Goal: Communication & Community: Answer question/provide support

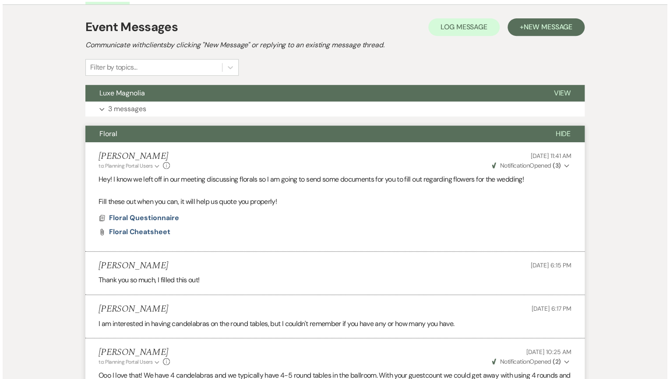
scroll to position [210, 0]
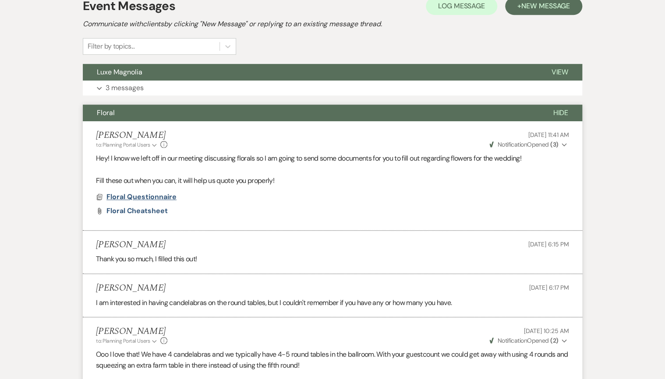
click at [134, 195] on span "Floral Questionnaire" at bounding box center [141, 196] width 70 height 9
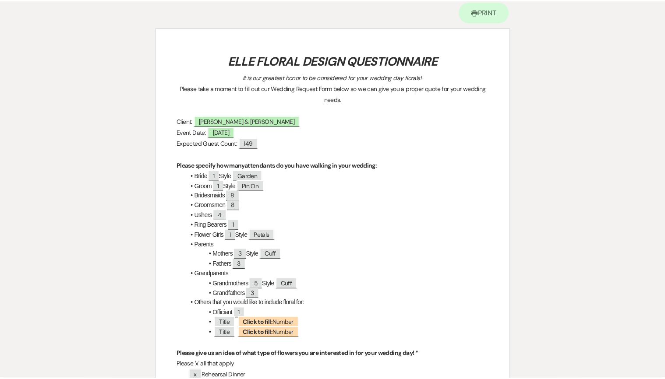
scroll to position [0, 0]
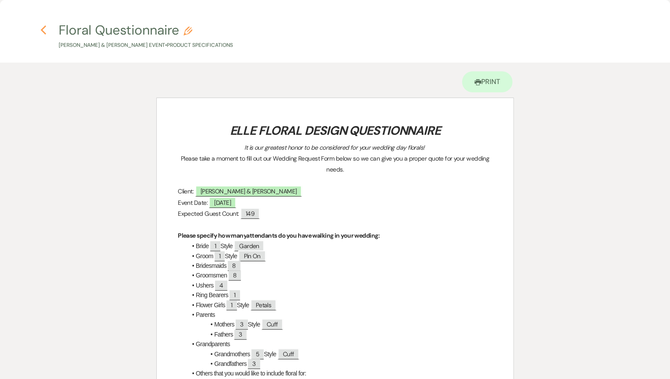
click at [45, 32] on icon "Previous" at bounding box center [43, 30] width 7 height 11
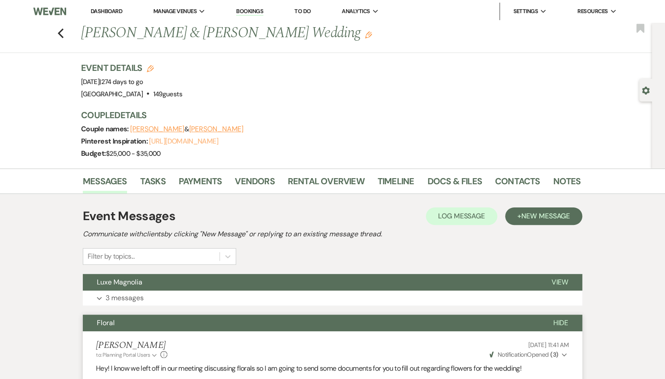
click at [173, 142] on link "[URL][DOMAIN_NAME]" at bounding box center [183, 141] width 69 height 9
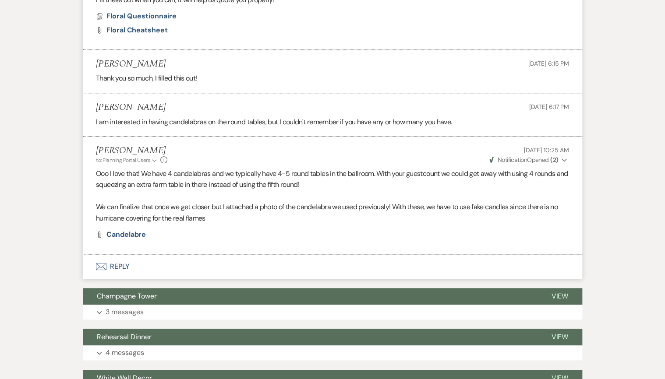
scroll to position [490, 0]
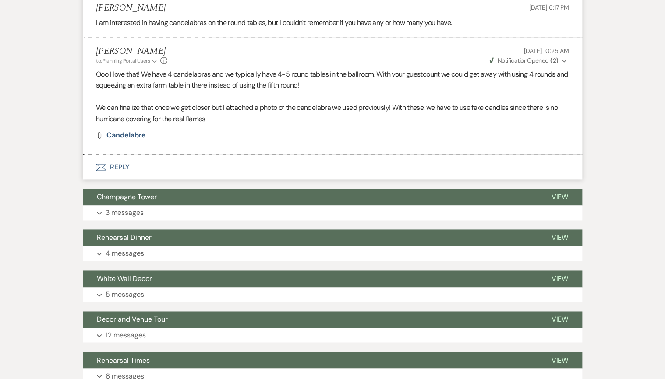
click at [124, 170] on button "Envelope Reply" at bounding box center [332, 167] width 499 height 25
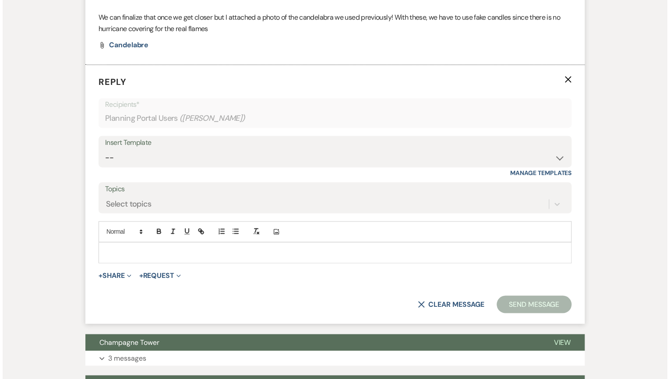
scroll to position [585, 0]
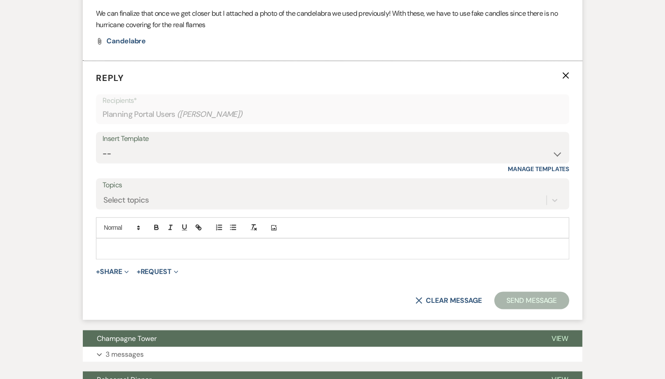
click at [122, 246] on p at bounding box center [332, 249] width 459 height 10
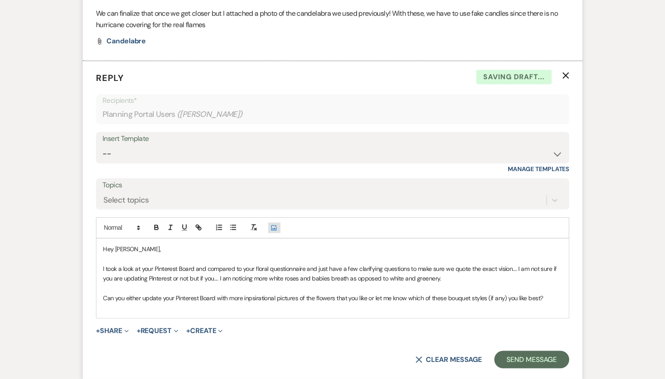
click at [269, 225] on button "Add Photo" at bounding box center [274, 227] width 12 height 11
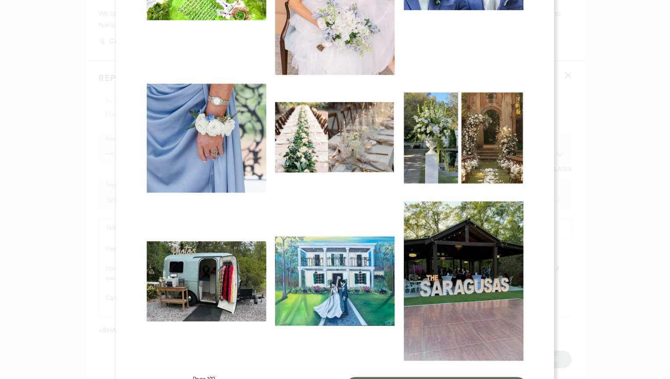
scroll to position [408, 0]
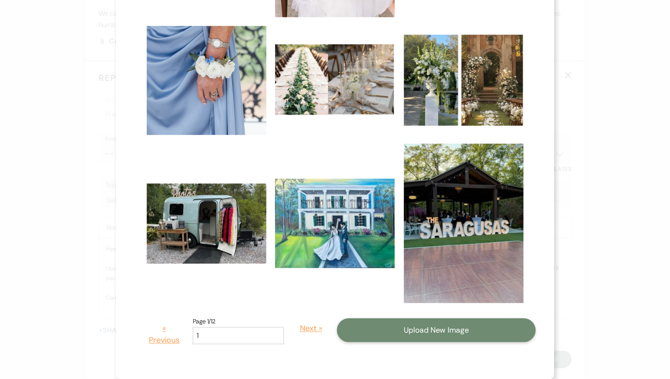
click at [391, 333] on button "Upload New Image" at bounding box center [436, 330] width 199 height 24
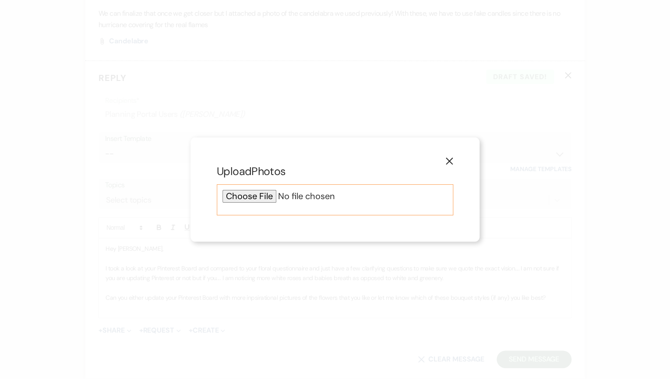
click at [259, 201] on input "file" at bounding box center [334, 196] width 225 height 13
type input "C:\fakepath\All White.jpg"
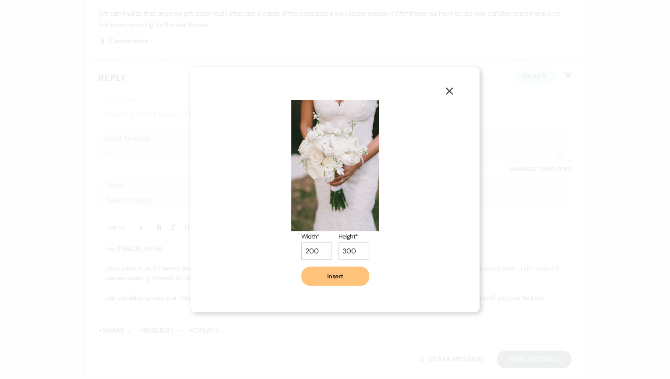
click at [321, 270] on button "Insert" at bounding box center [335, 276] width 68 height 19
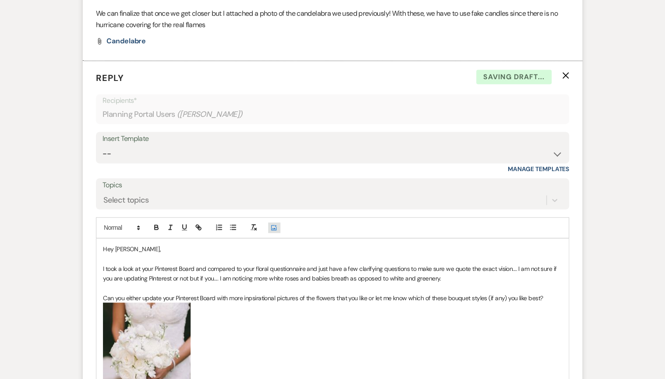
click at [275, 227] on icon "Add Photo" at bounding box center [273, 228] width 7 height 8
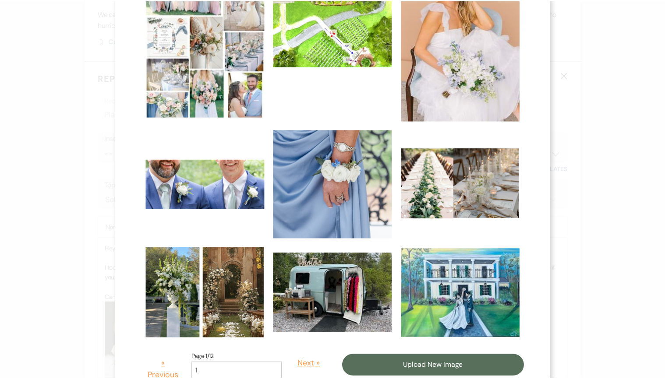
scroll to position [349, 0]
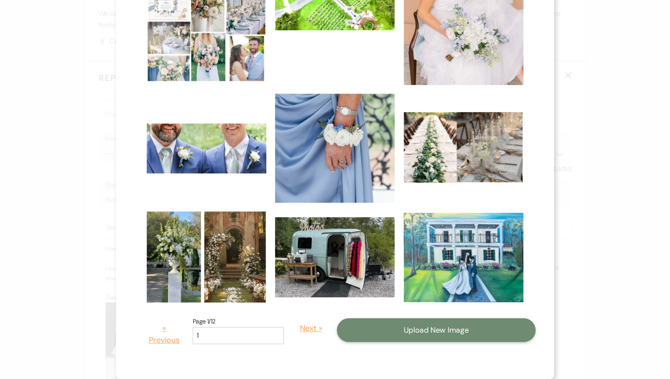
click at [370, 329] on button "Upload New Image" at bounding box center [436, 330] width 199 height 24
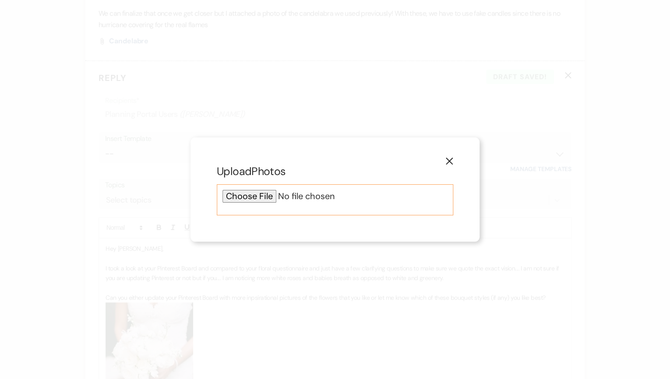
click at [258, 196] on input "file" at bounding box center [334, 196] width 225 height 13
type input "C:\fakepath\Babies Breath and Roses.jpg"
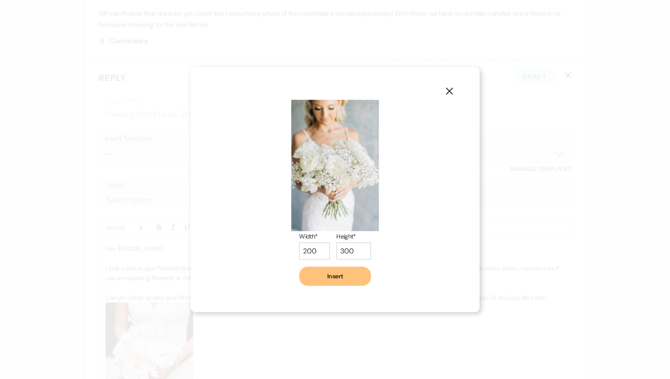
click at [333, 280] on button "Insert" at bounding box center [335, 276] width 72 height 19
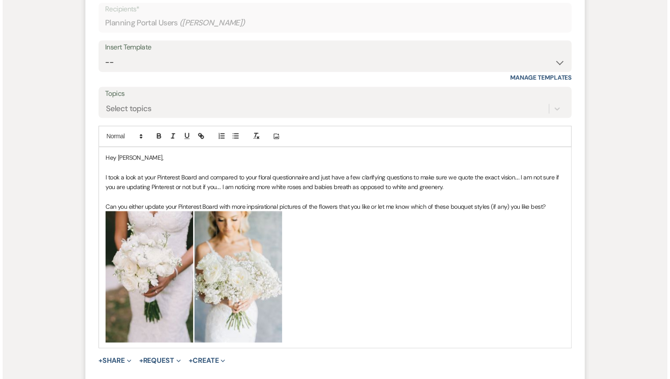
scroll to position [690, 0]
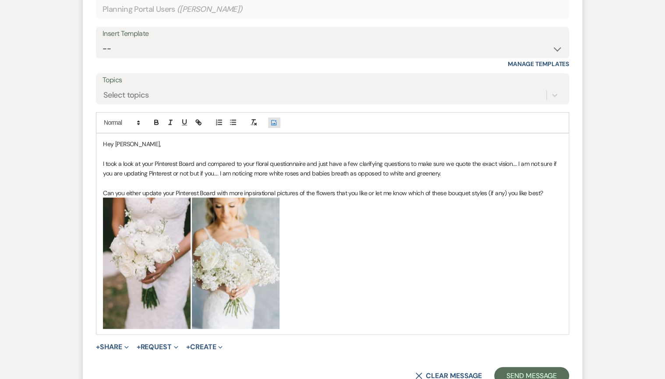
click at [270, 119] on icon "Add Photo" at bounding box center [273, 123] width 7 height 8
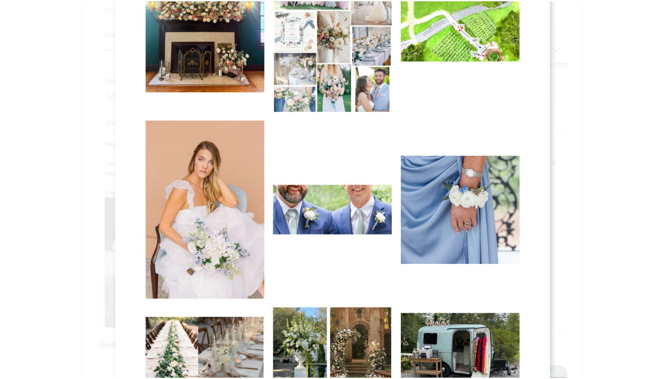
scroll to position [411, 0]
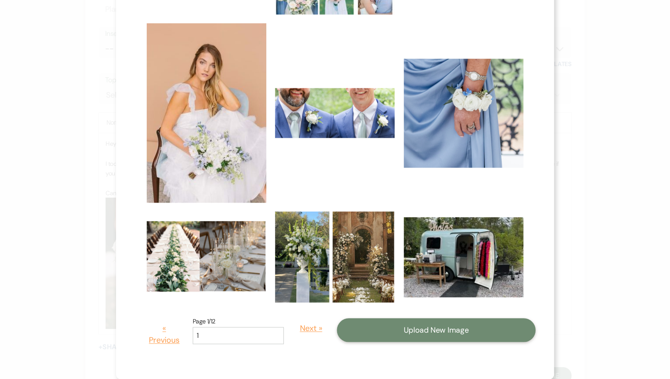
click at [402, 335] on button "Upload New Image" at bounding box center [436, 330] width 199 height 24
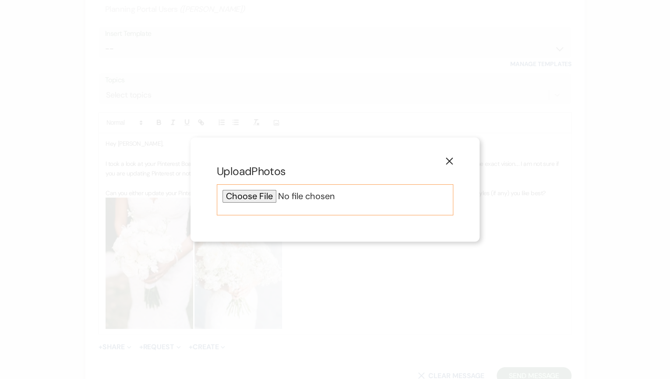
click at [246, 192] on input "file" at bounding box center [334, 196] width 225 height 13
type input "C:\fakepath\White and Greenery.jpg"
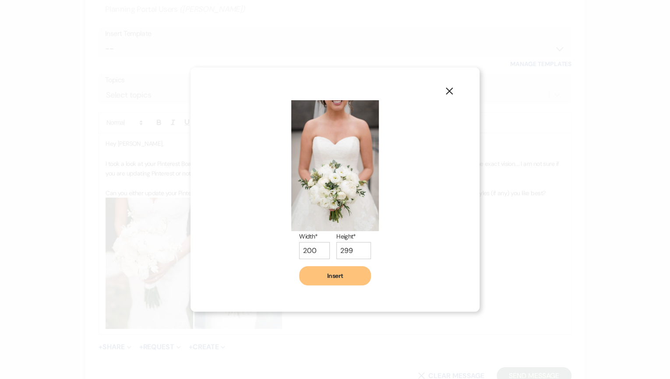
click at [317, 267] on button "Insert" at bounding box center [335, 275] width 72 height 19
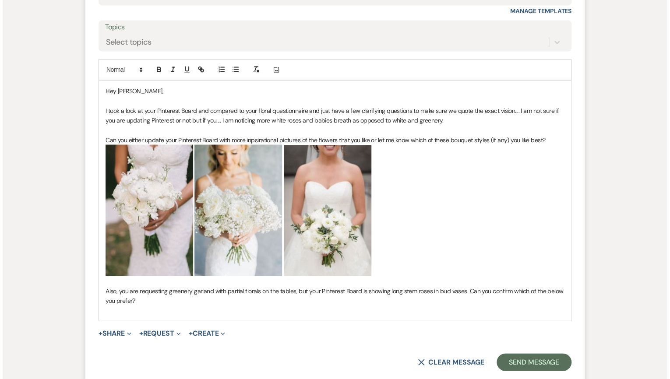
scroll to position [760, 0]
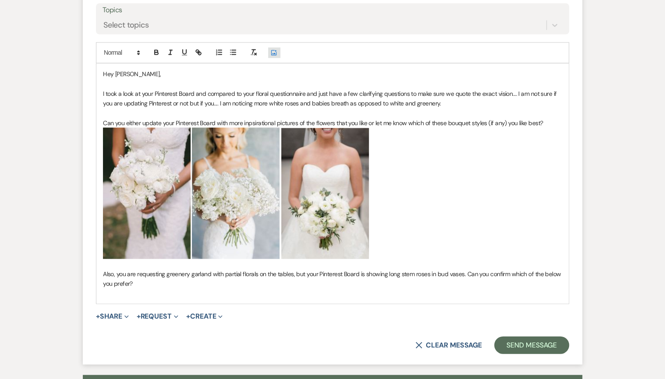
click at [275, 54] on icon "Add Photo" at bounding box center [273, 53] width 7 height 8
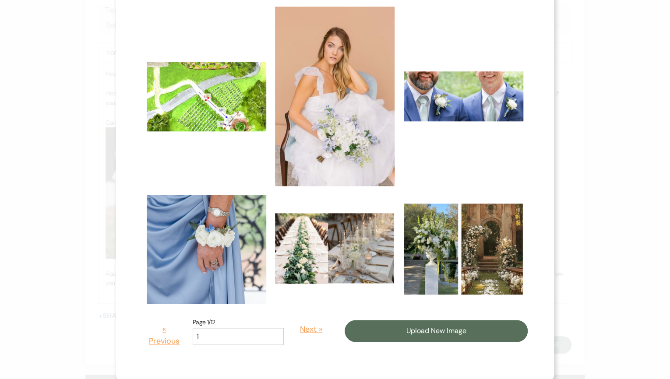
scroll to position [428, 0]
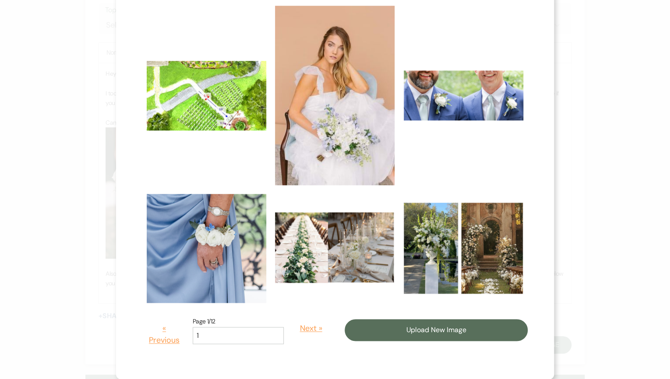
click at [300, 265] on img at bounding box center [335, 248] width 120 height 72
click at [0, 0] on input "checkbox" at bounding box center [0, 0] width 0 height 0
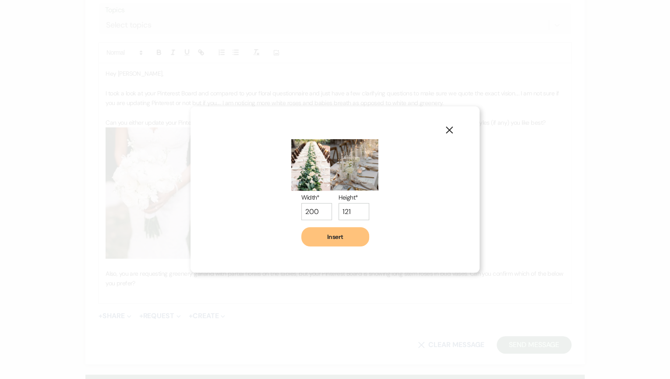
click at [335, 239] on button "Insert" at bounding box center [335, 236] width 68 height 19
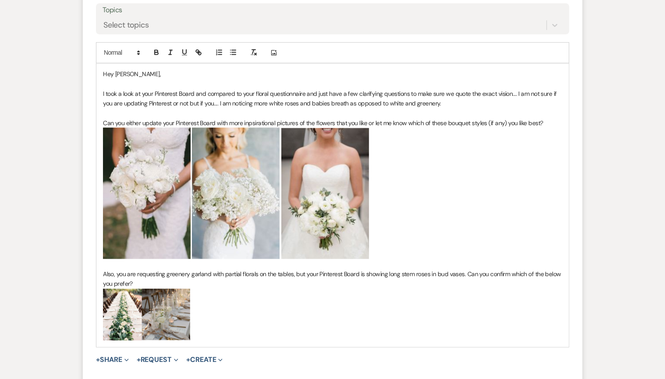
click at [165, 314] on img "﻿ ﻿" at bounding box center [147, 315] width 88 height 53
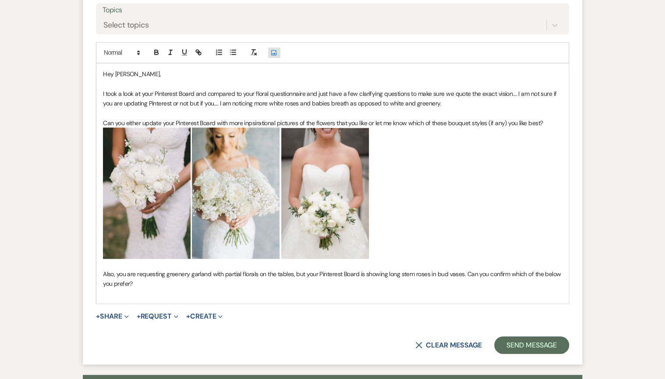
click at [274, 52] on use "button" at bounding box center [273, 52] width 5 height 5
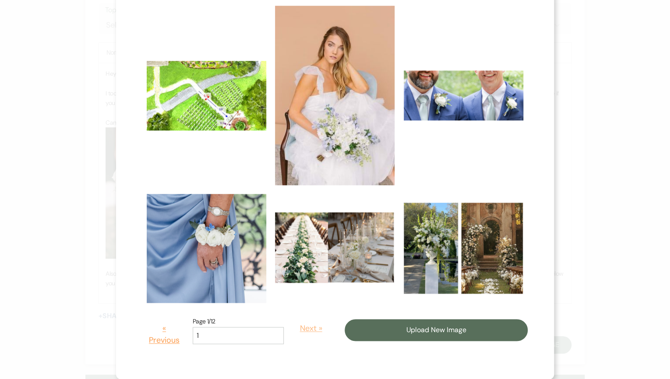
click at [297, 329] on button "Next »" at bounding box center [310, 328] width 41 height 25
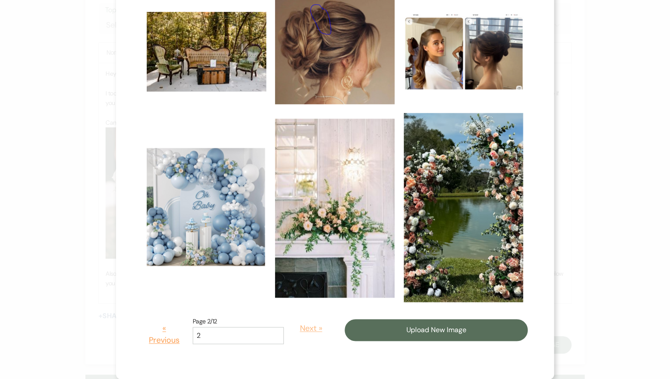
scroll to position [422, 0]
click at [308, 330] on button "Next »" at bounding box center [310, 328] width 41 height 25
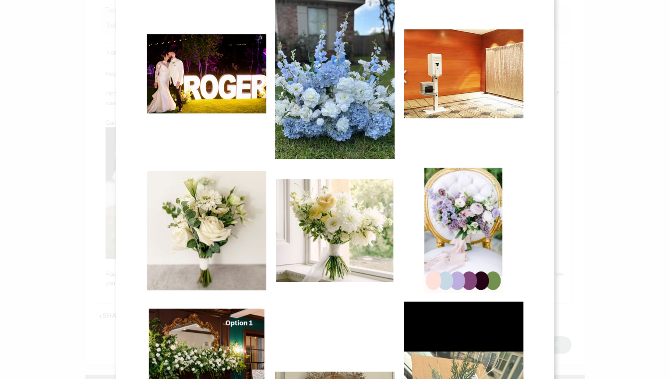
scroll to position [538, 0]
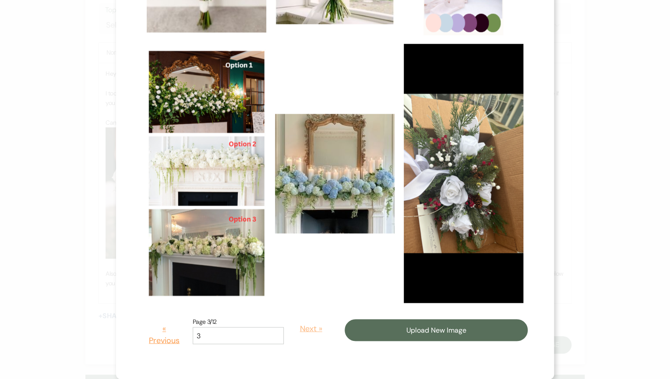
click at [292, 331] on button "Next »" at bounding box center [310, 328] width 41 height 25
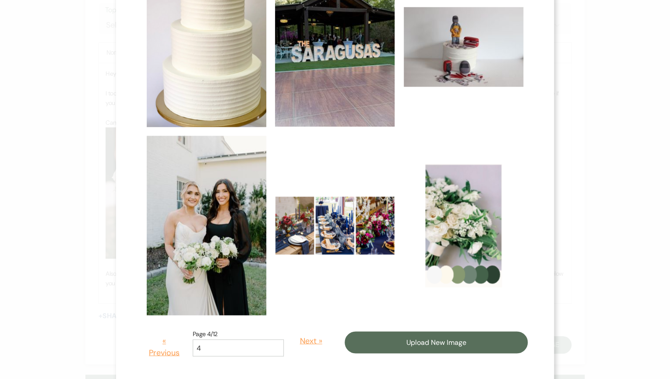
scroll to position [529, 0]
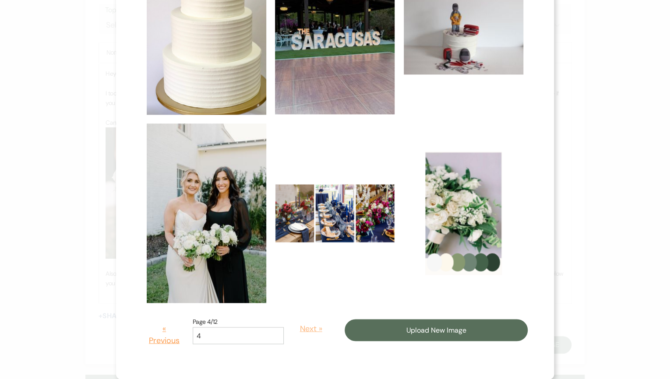
click at [290, 328] on button "Next »" at bounding box center [310, 328] width 41 height 25
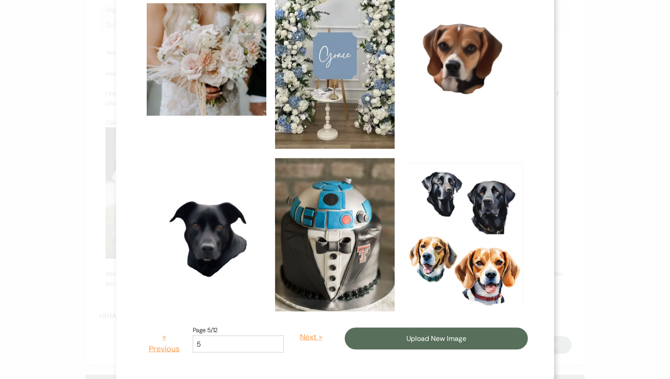
scroll to position [541, 0]
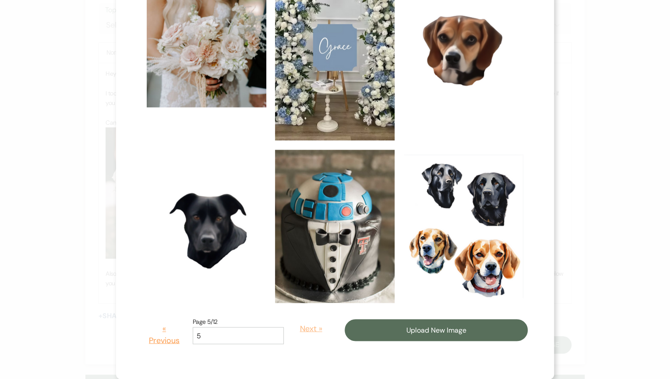
click at [301, 331] on button "Next »" at bounding box center [310, 328] width 41 height 25
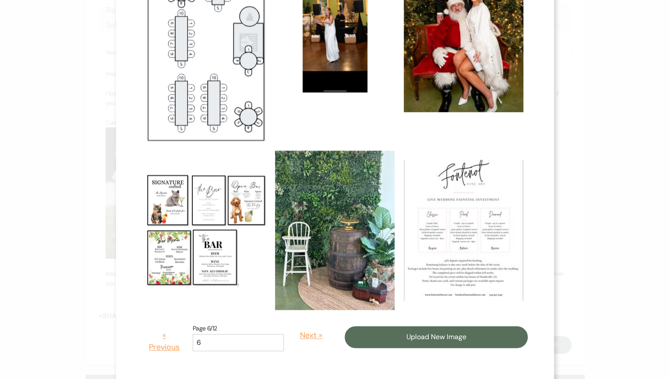
scroll to position [486, 0]
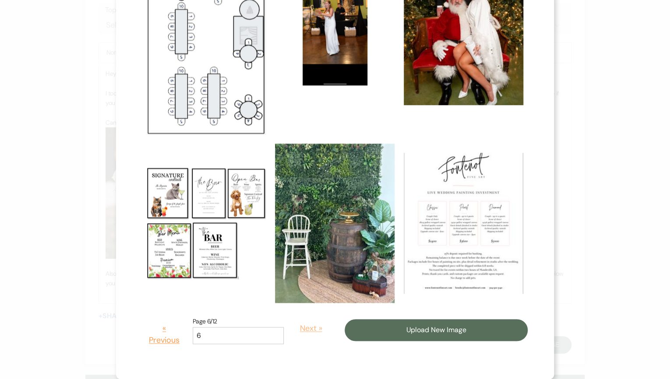
click at [297, 329] on button "Next »" at bounding box center [310, 328] width 41 height 25
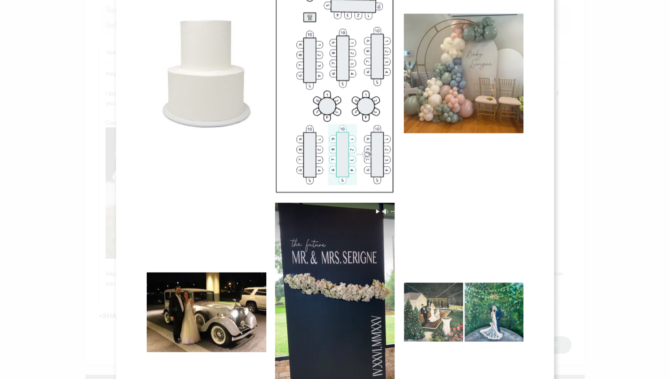
scroll to position [596, 0]
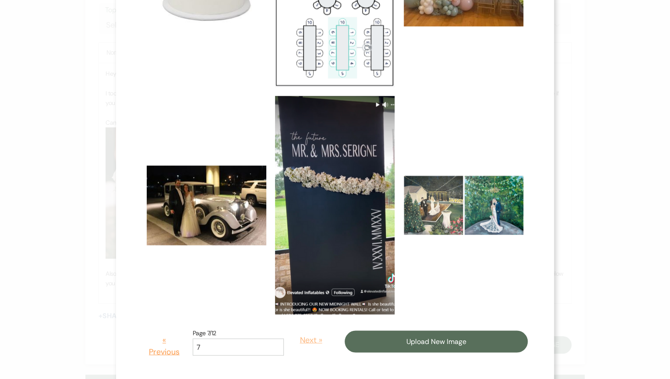
click at [291, 336] on button "Next »" at bounding box center [310, 340] width 41 height 25
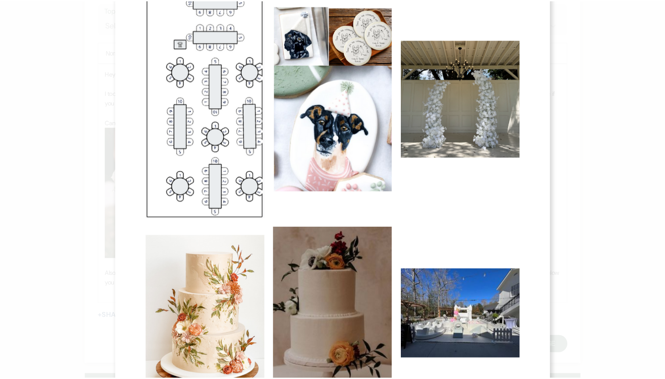
scroll to position [624, 0]
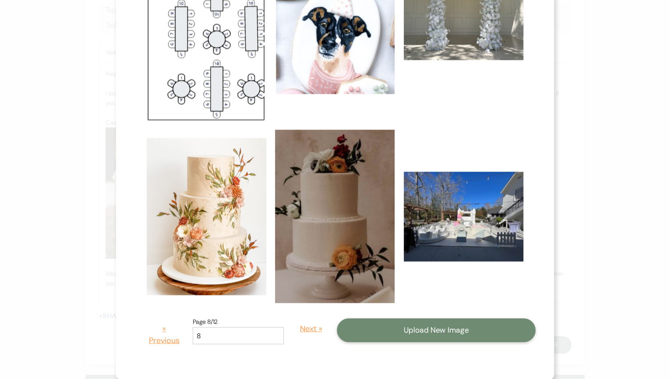
click at [381, 334] on button "Upload New Image" at bounding box center [436, 330] width 199 height 24
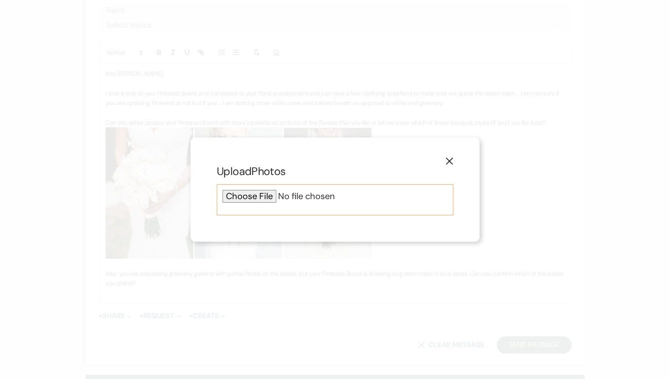
click at [265, 194] on input "file" at bounding box center [334, 196] width 225 height 13
type input "C:\fakepath\Long Stem Rose Bud Vase.jpg"
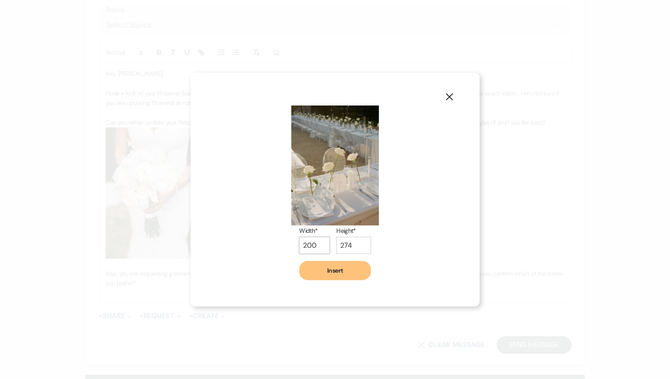
click at [303, 247] on input "200" at bounding box center [314, 245] width 31 height 17
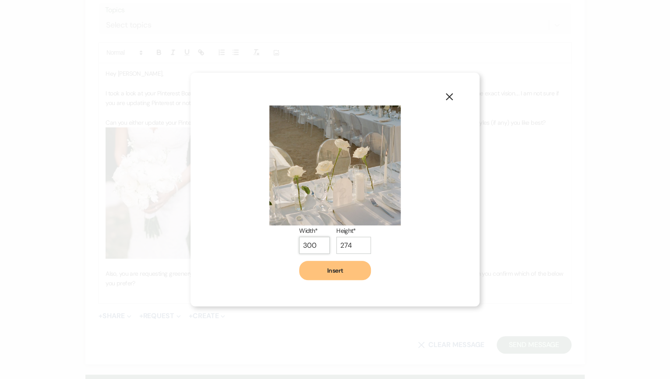
type input "300"
click at [331, 271] on button "Insert" at bounding box center [335, 270] width 72 height 19
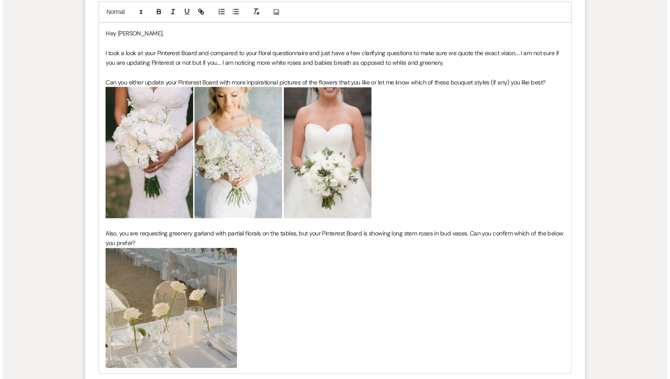
scroll to position [865, 0]
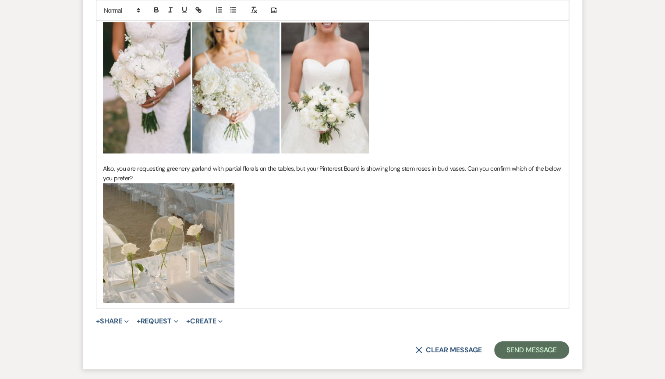
click at [270, 289] on p "﻿ ﻿" at bounding box center [332, 243] width 459 height 120
click at [273, 11] on icon "Add Photo" at bounding box center [273, 11] width 7 height 8
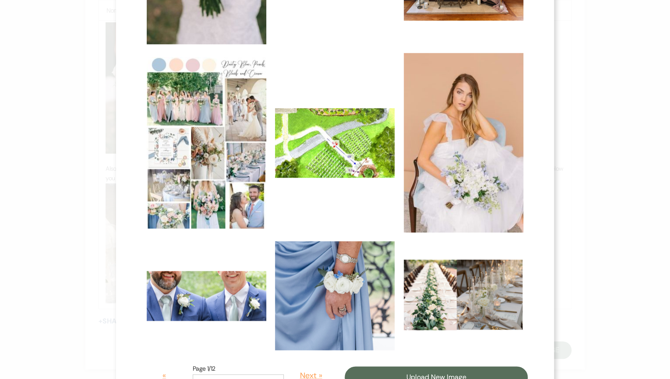
scroll to position [436, 0]
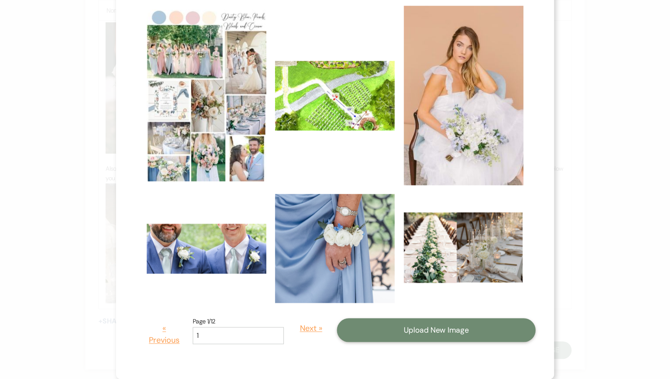
click at [405, 332] on button "Upload New Image" at bounding box center [436, 330] width 199 height 24
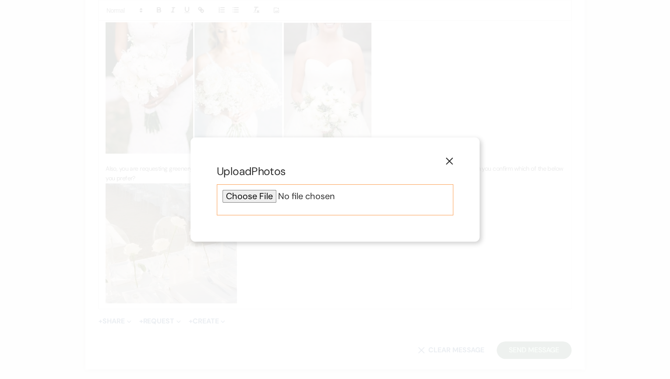
click at [249, 197] on input "file" at bounding box center [334, 196] width 225 height 13
type input "C:\fakepath\Partial Floral Greenery.jpg"
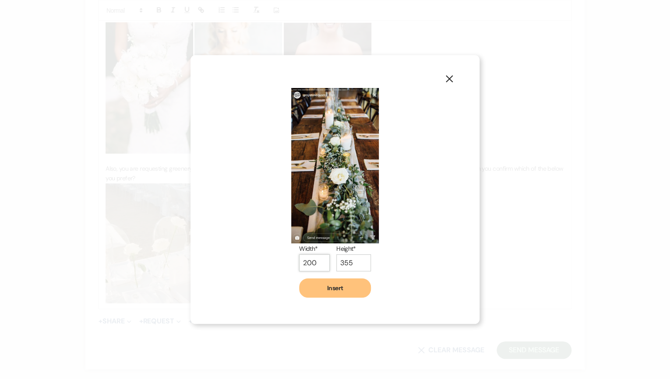
click at [308, 263] on input "200" at bounding box center [314, 262] width 31 height 17
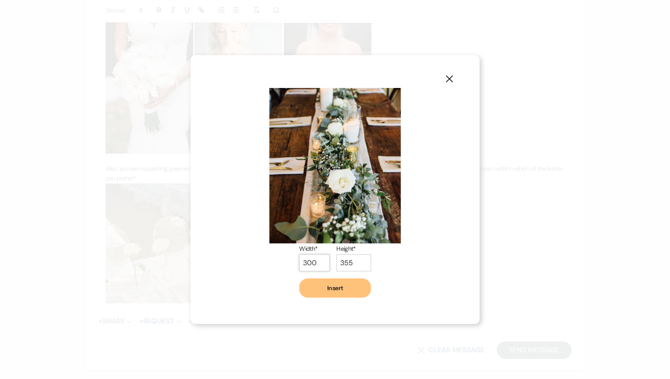
type input "300"
click at [339, 293] on button "Insert" at bounding box center [335, 287] width 72 height 19
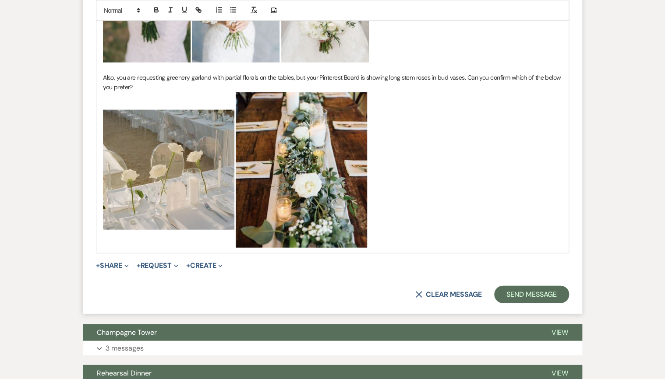
scroll to position [958, 0]
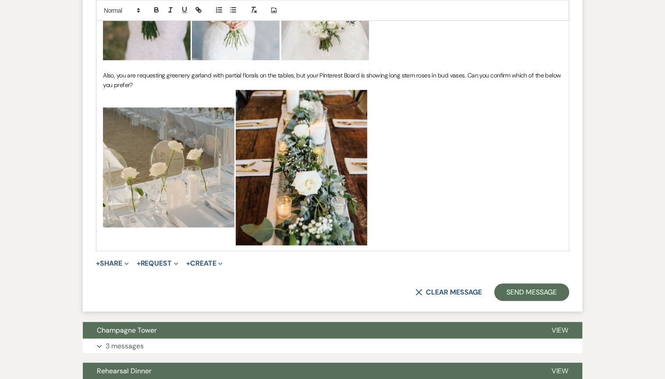
click at [377, 237] on p "﻿ ﻿ ﻿ ﻿" at bounding box center [332, 167] width 459 height 155
click at [372, 239] on p "﻿ ﻿ ﻿ ﻿" at bounding box center [332, 167] width 459 height 155
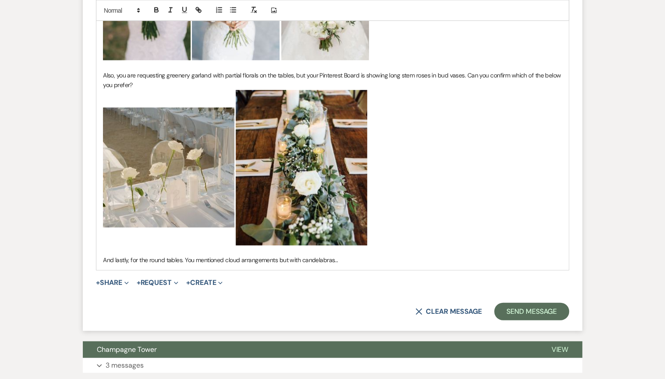
click at [341, 261] on p "And lastly, for the round tables. You mentioned cloud arrangements but with can…" at bounding box center [332, 260] width 459 height 10
click at [506, 256] on p "And lastly, for the round tables. You mentioned cloud arrangements but with can…" at bounding box center [332, 260] width 459 height 10
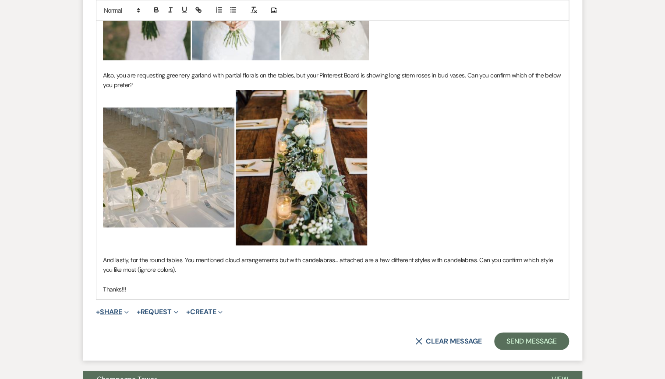
click at [102, 312] on button "+ Share Expand" at bounding box center [112, 312] width 33 height 7
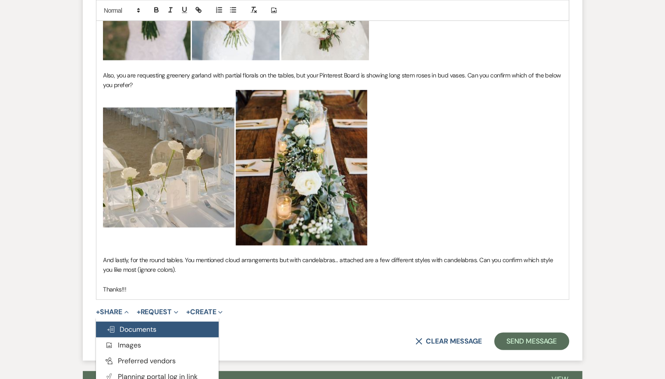
click at [123, 325] on span "Doc Upload Documents" at bounding box center [131, 329] width 50 height 9
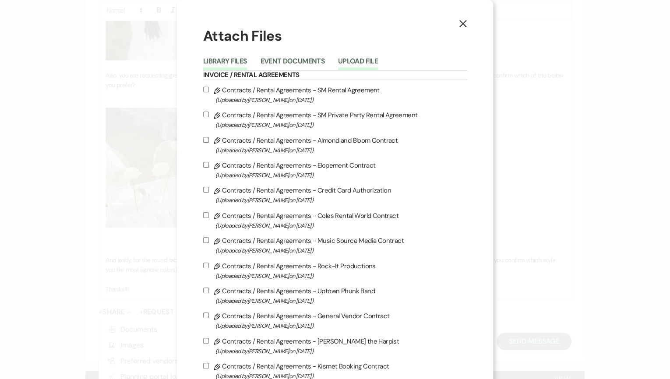
click at [343, 61] on button "Upload File" at bounding box center [358, 64] width 40 height 12
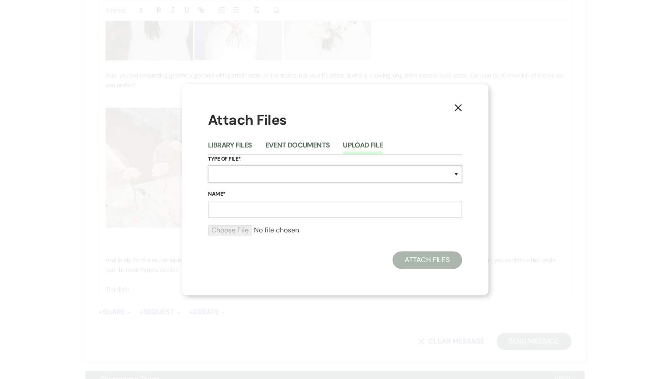
click at [221, 173] on select "Special Event Insurance Vendor Certificate of Insurance Contracts / Rental Agre…" at bounding box center [335, 174] width 254 height 17
select select "21"
click at [208, 166] on select "Special Event Insurance Vendor Certificate of Insurance Contracts / Rental Agre…" at bounding box center [335, 174] width 254 height 17
click at [219, 212] on input "Name*" at bounding box center [335, 209] width 254 height 17
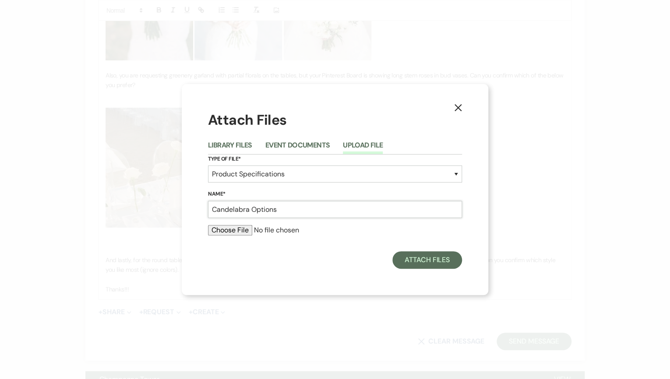
type input "Candelabra Options"
click at [208, 225] on input "file" at bounding box center [335, 230] width 254 height 11
click at [227, 224] on form "Type of File* Special Event Insurance Vendor Certificate of Insurance Contracts…" at bounding box center [335, 199] width 254 height 88
click at [228, 231] on input "file" at bounding box center [335, 230] width 254 height 11
type input "C:\fakepath\Candleabra Options.pdf"
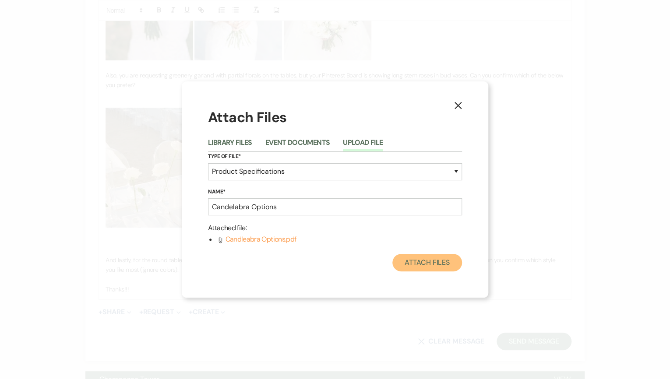
click at [408, 263] on button "Attach Files" at bounding box center [427, 263] width 70 height 18
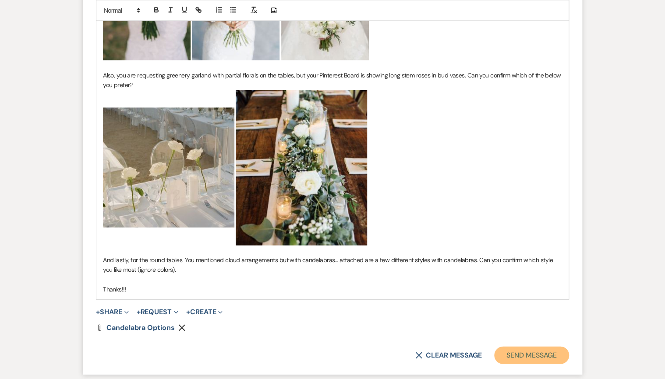
click at [526, 352] on button "Send Message" at bounding box center [531, 356] width 75 height 18
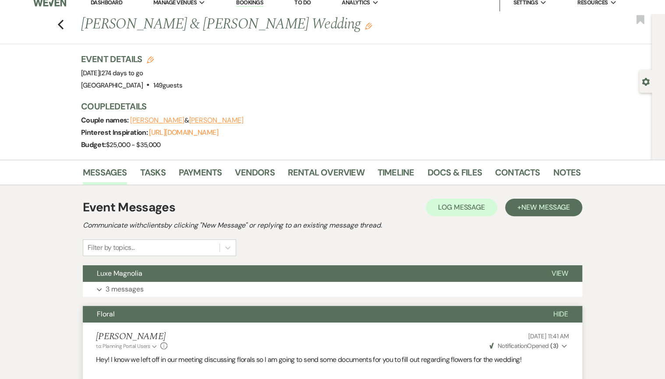
scroll to position [0, 0]
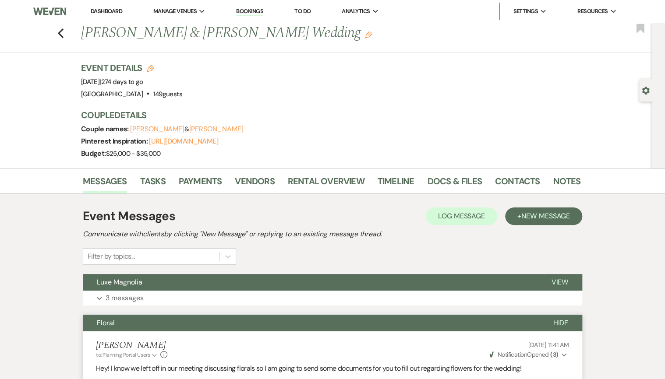
click at [110, 12] on link "Dashboard" at bounding box center [107, 10] width 32 height 7
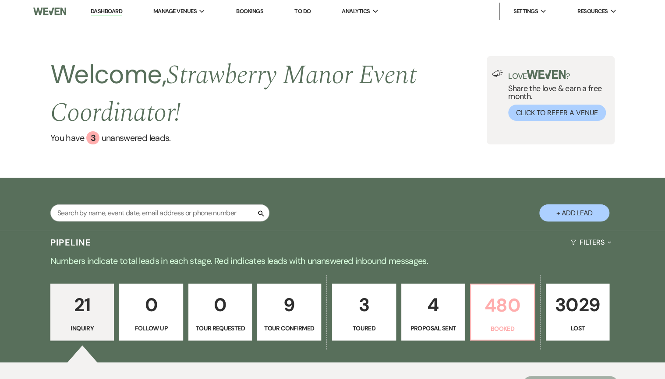
click at [512, 331] on p "Booked" at bounding box center [502, 329] width 53 height 10
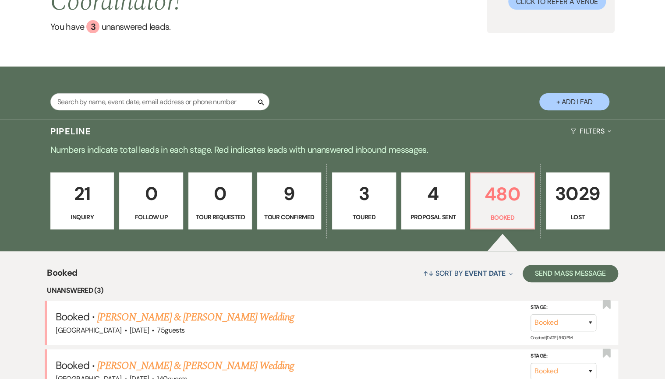
scroll to position [35, 0]
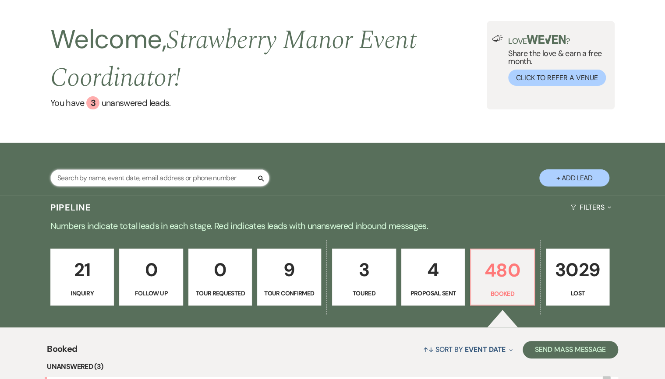
click at [200, 185] on input "text" at bounding box center [159, 177] width 219 height 17
click at [147, 184] on input "text" at bounding box center [159, 177] width 219 height 17
type input "[PERSON_NAME]"
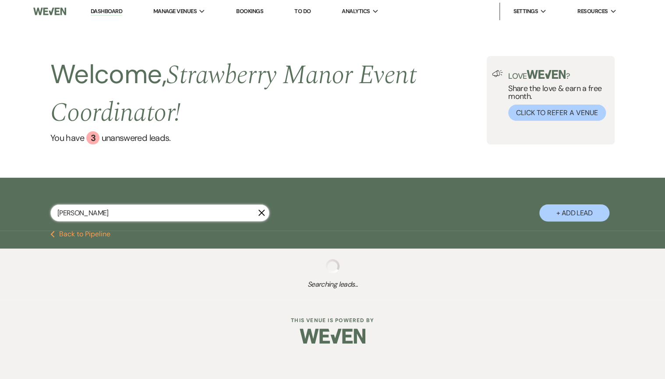
select select "8"
select select "5"
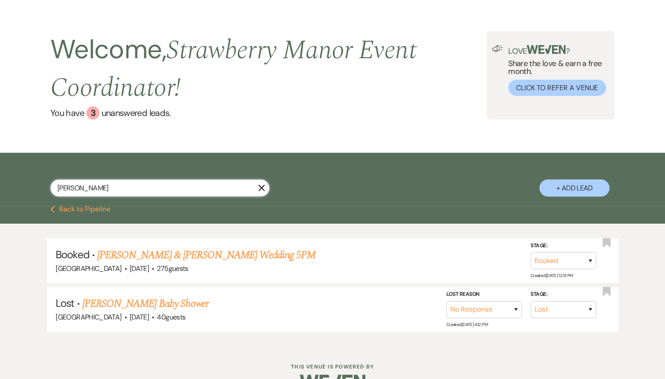
scroll to position [49, 0]
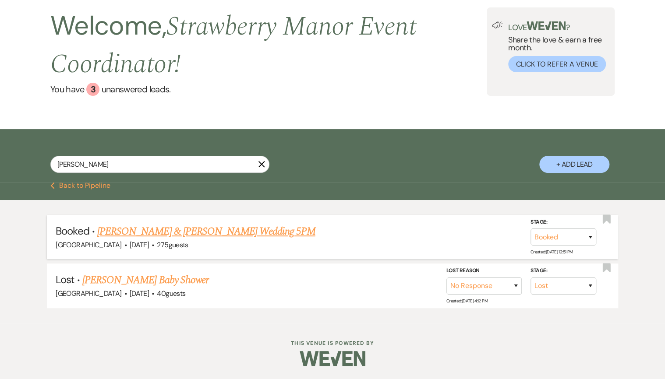
click at [177, 233] on link "[PERSON_NAME] & [PERSON_NAME] Wedding 5PM" at bounding box center [206, 232] width 218 height 16
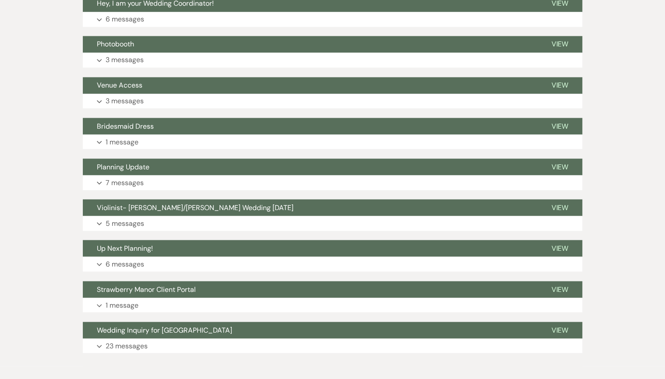
scroll to position [746, 0]
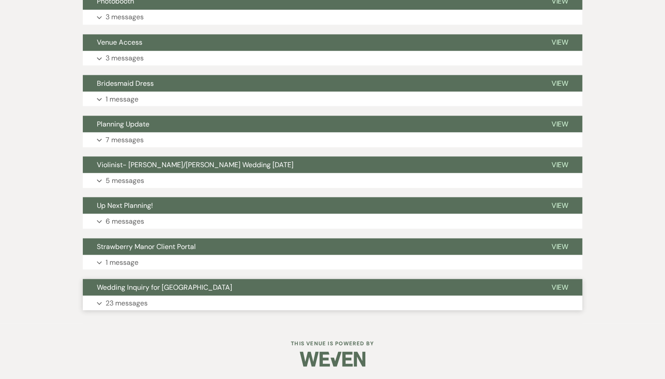
click at [236, 296] on button "Expand 23 messages" at bounding box center [332, 303] width 499 height 15
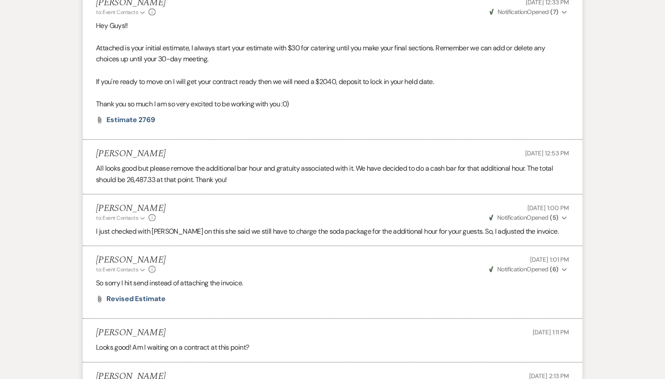
scroll to position [1903, 0]
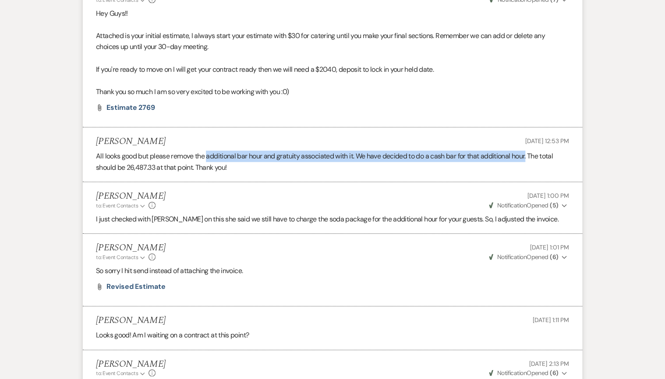
drag, startPoint x: 208, startPoint y: 166, endPoint x: 529, endPoint y: 165, distance: 321.4
click at [529, 165] on p "All looks good but please remove the additional bar hour and gratuity associate…" at bounding box center [332, 162] width 473 height 22
drag, startPoint x: 529, startPoint y: 165, endPoint x: 504, endPoint y: 166, distance: 24.6
copy p "additional bar hour and gratuity associated with it. We have decided to do a ca…"
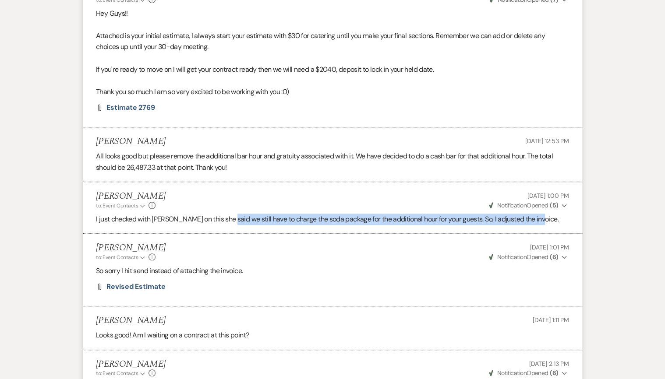
drag, startPoint x: 226, startPoint y: 229, endPoint x: 545, endPoint y: 224, distance: 319.3
click at [545, 224] on p "I just checked with [PERSON_NAME] on this she said we still have to charge the …" at bounding box center [332, 219] width 473 height 11
copy p "we still have to charge the soda package for the additional hour for your guest…"
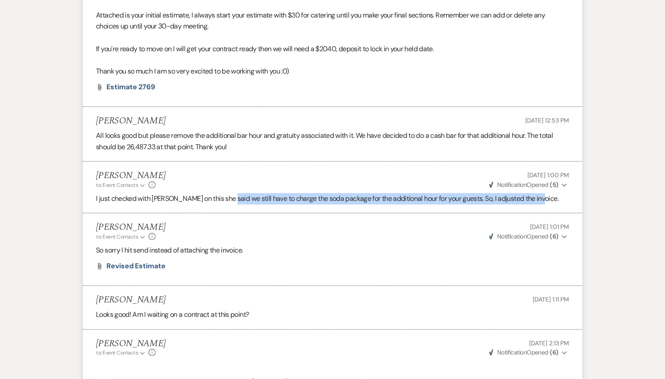
scroll to position [1938, 0]
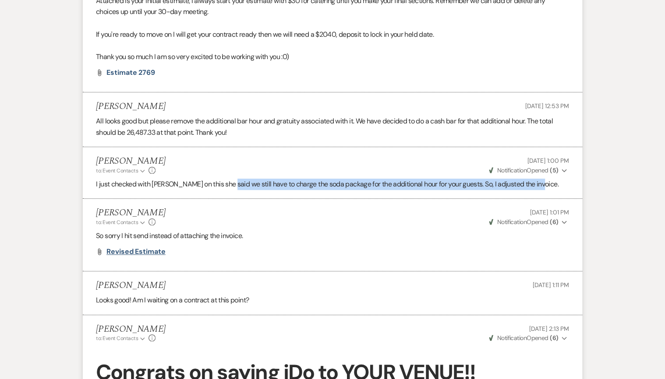
click at [138, 256] on span "Revised estimate" at bounding box center [135, 251] width 59 height 9
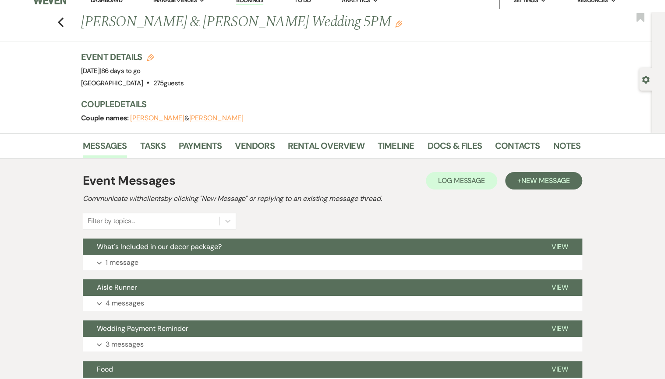
scroll to position [0, 0]
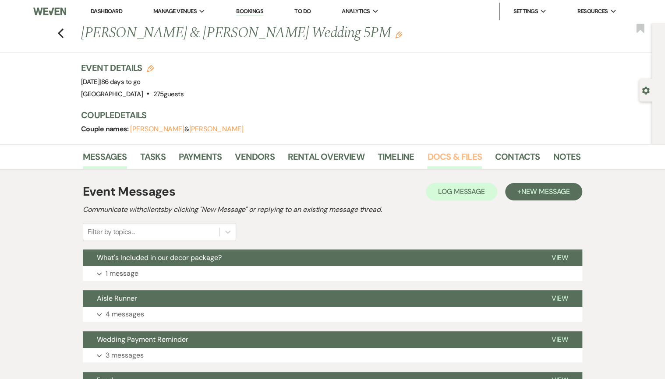
click at [458, 161] on link "Docs & Files" at bounding box center [454, 159] width 54 height 19
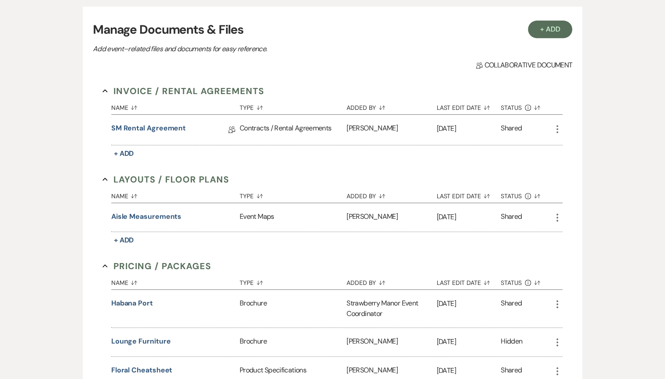
scroll to position [175, 0]
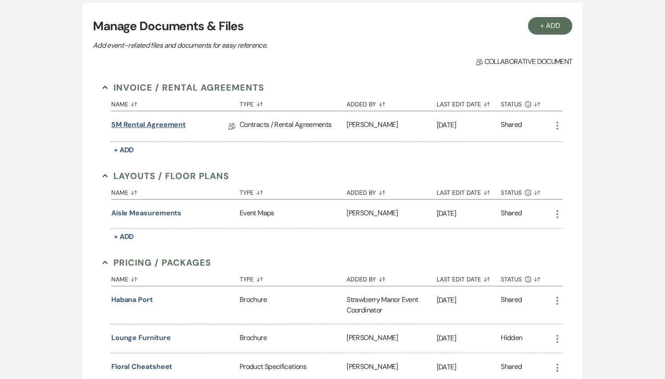
click at [129, 121] on link "SM Rental Agreement" at bounding box center [148, 127] width 74 height 14
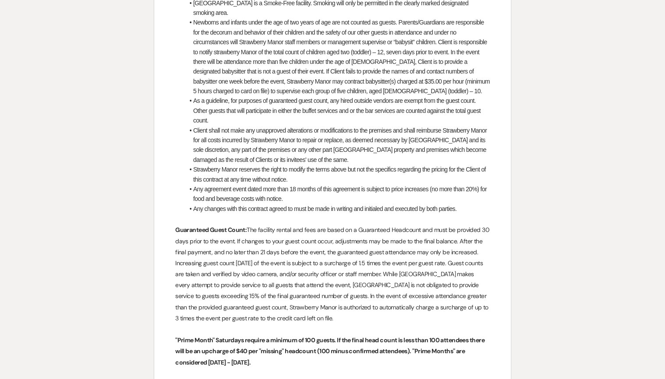
scroll to position [1915, 0]
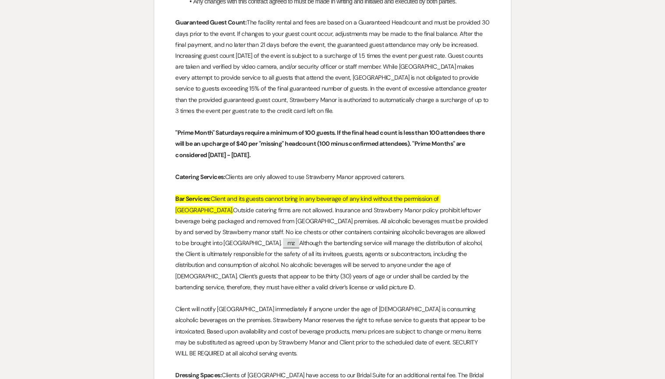
click at [260, 345] on p "Client will notify [GEOGRAPHIC_DATA] immediately if anyone under the age of [DE…" at bounding box center [332, 331] width 314 height 55
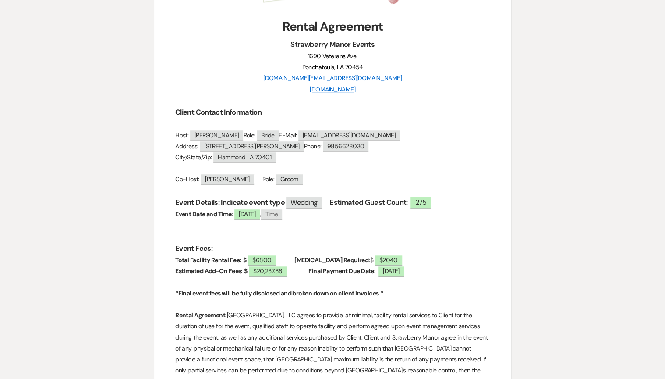
scroll to position [109, 0]
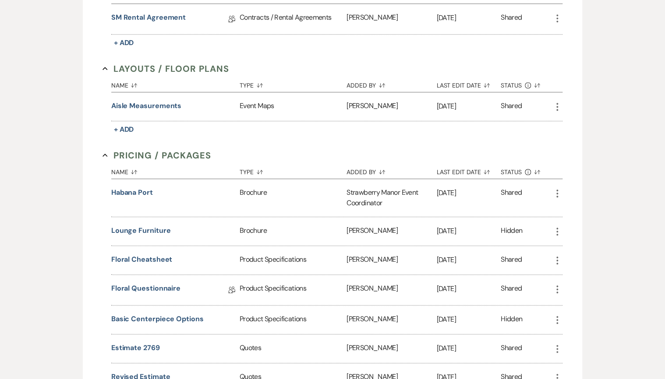
scroll to position [140, 0]
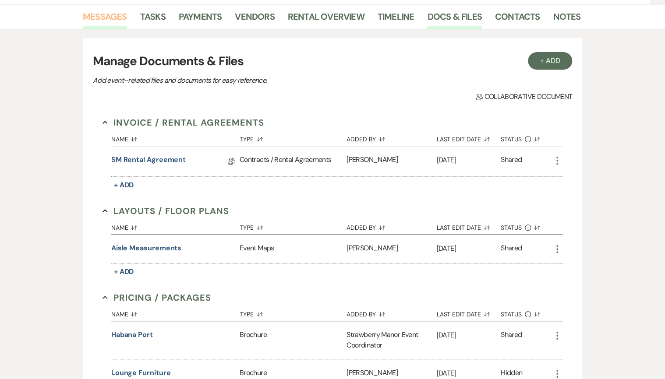
click at [96, 16] on link "Messages" at bounding box center [105, 19] width 44 height 19
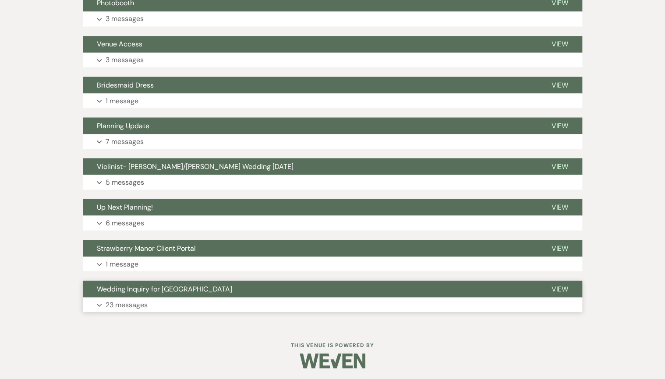
scroll to position [746, 0]
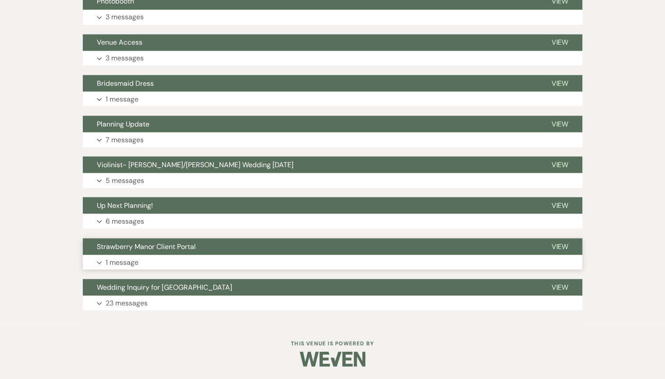
click at [173, 257] on button "Expand 1 message" at bounding box center [332, 262] width 499 height 15
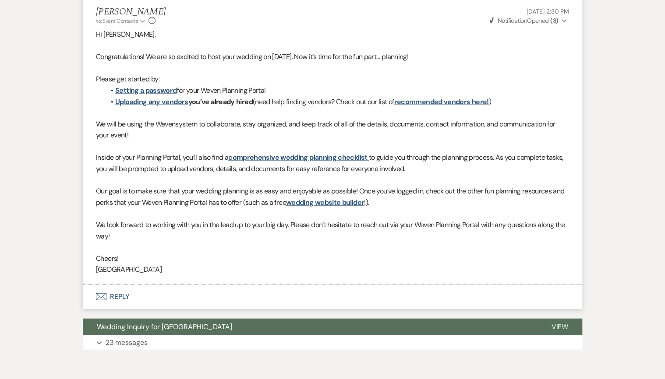
scroll to position [781, 0]
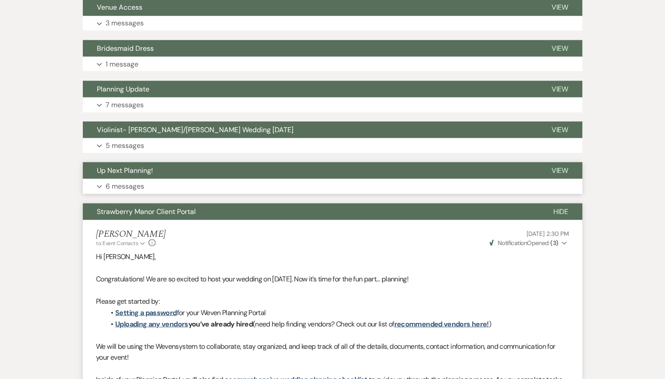
click at [166, 180] on button "Expand 6 messages" at bounding box center [332, 186] width 499 height 15
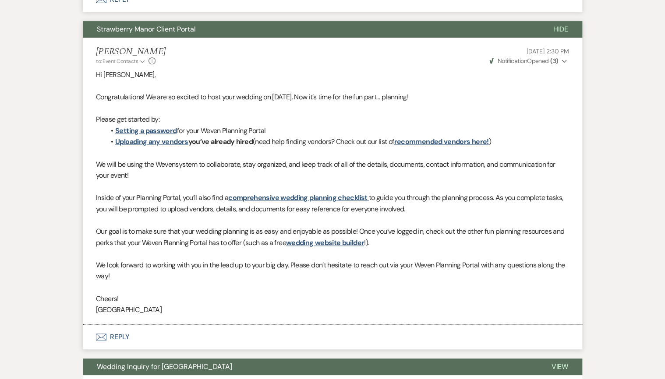
scroll to position [1981, 0]
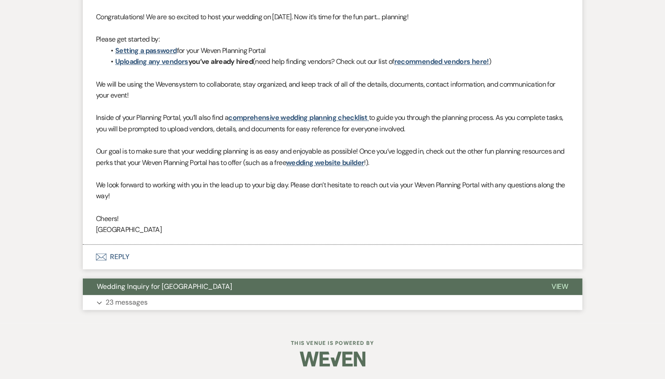
click at [134, 293] on button "Wedding Inquiry for [GEOGRAPHIC_DATA]" at bounding box center [310, 286] width 454 height 17
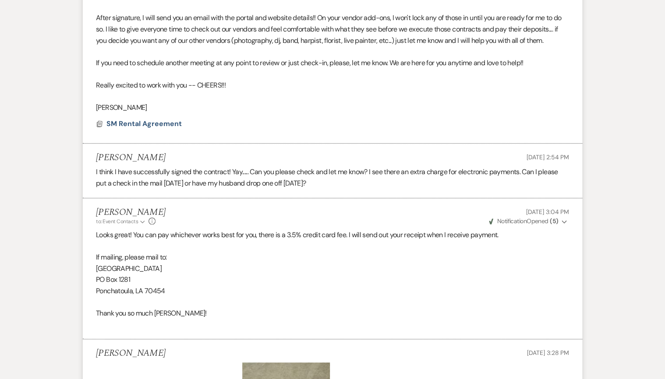
scroll to position [3591, 0]
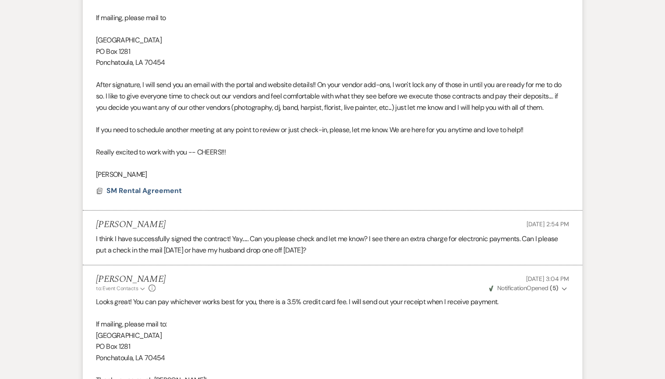
click at [347, 342] on p "[GEOGRAPHIC_DATA]" at bounding box center [332, 335] width 473 height 11
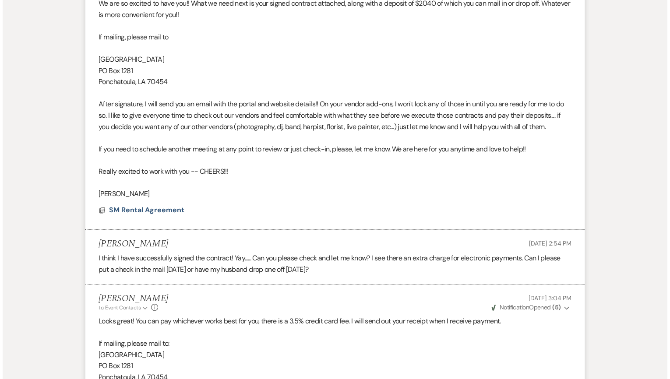
scroll to position [3556, 0]
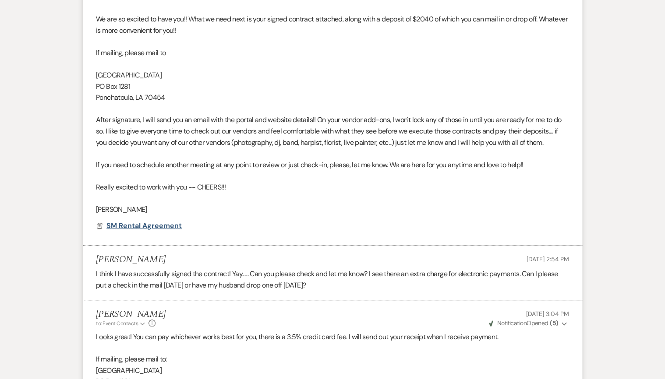
click at [130, 230] on span "SM Rental Agreement" at bounding box center [143, 225] width 75 height 9
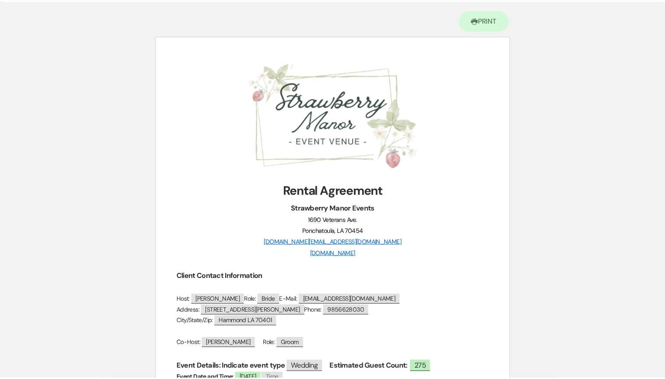
scroll to position [0, 0]
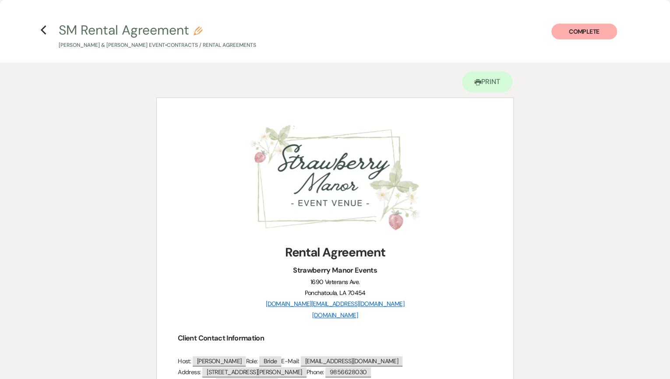
click at [42, 29] on use "button" at bounding box center [43, 30] width 6 height 10
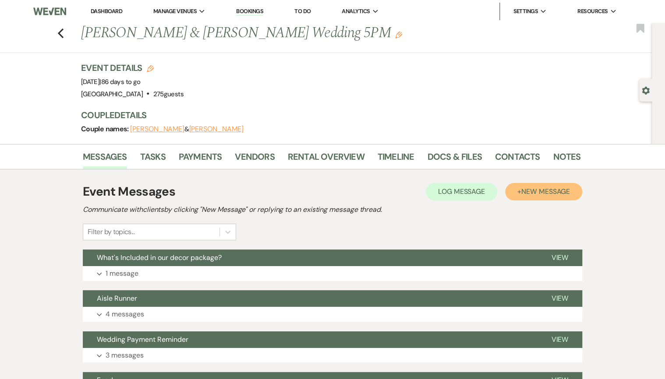
click at [541, 190] on span "New Message" at bounding box center [545, 191] width 49 height 9
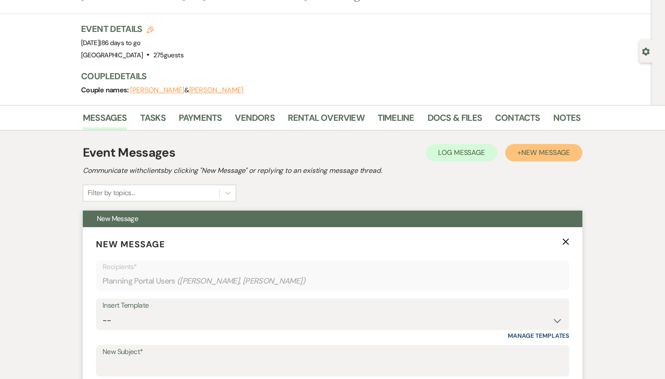
scroll to position [140, 0]
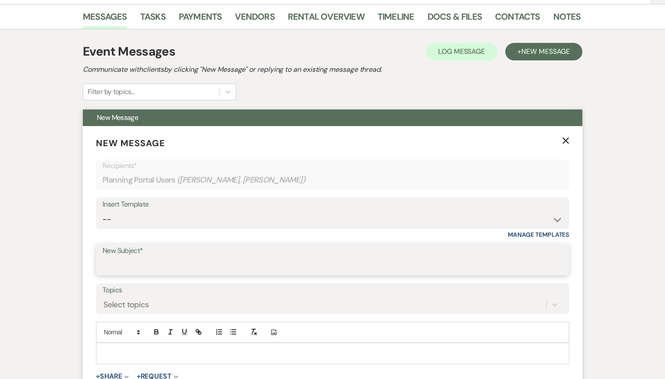
click at [138, 260] on input "New Subject*" at bounding box center [332, 265] width 460 height 17
type input "Invoice Discrepancies"
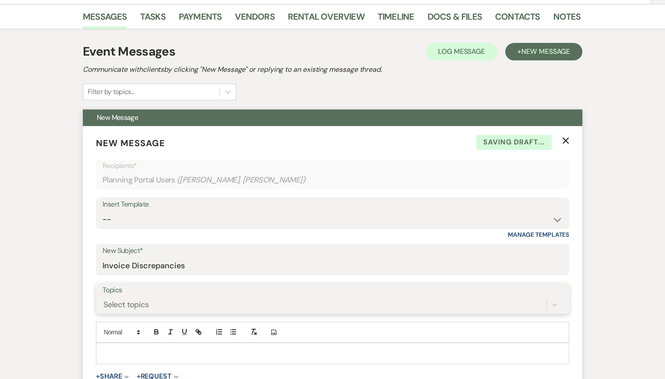
type input "`"
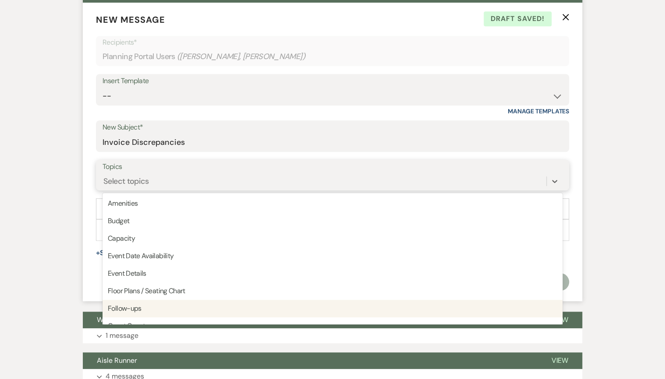
scroll to position [280, 0]
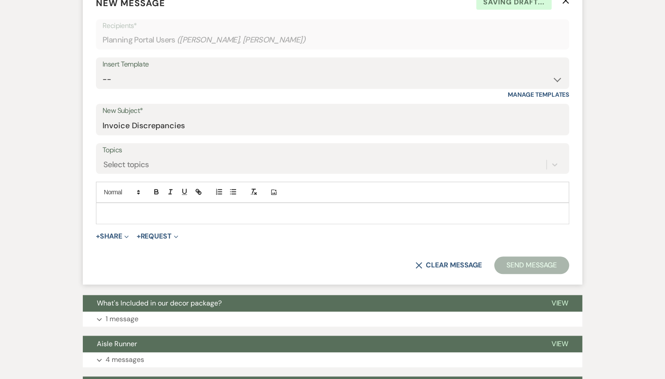
click at [111, 215] on p at bounding box center [332, 213] width 459 height 10
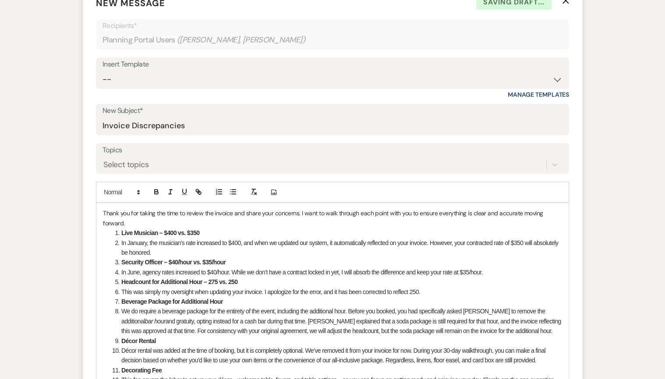
click at [102, 210] on div "Thank you for taking the time to review the invoice and share your concerns. I …" at bounding box center [332, 316] width 472 height 226
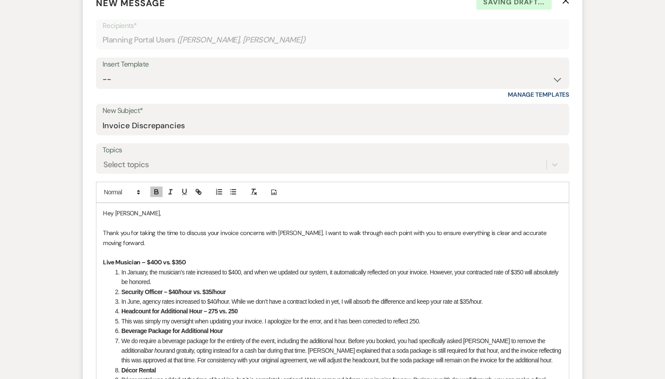
click at [121, 271] on li "In January, the musician’s rate increased to $400, and when we updated our syst…" at bounding box center [337, 278] width 450 height 20
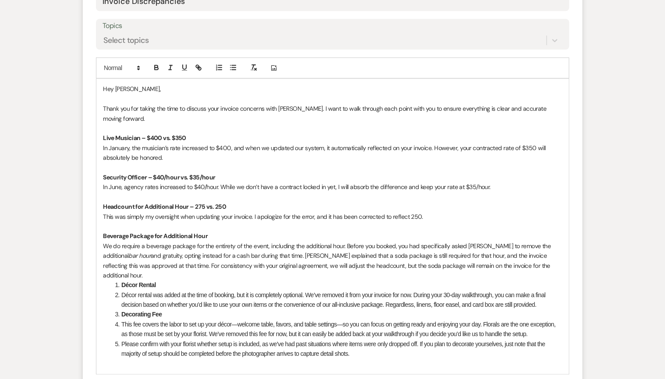
scroll to position [420, 0]
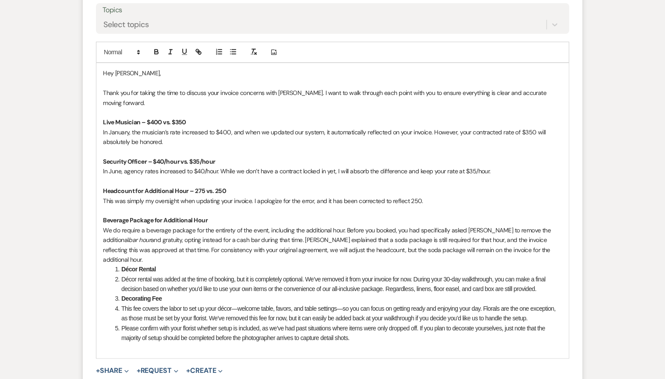
click at [120, 264] on li "Décor Rental" at bounding box center [337, 269] width 450 height 10
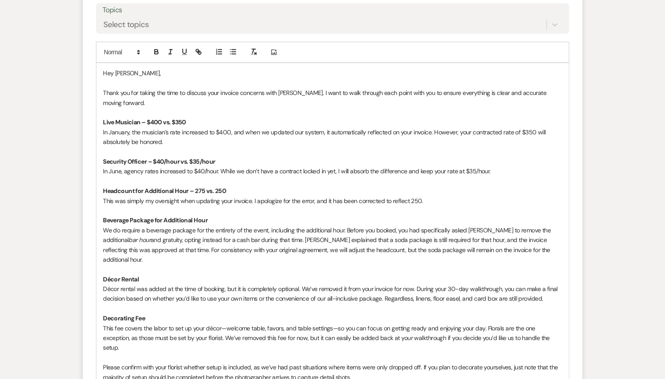
click at [222, 229] on p "We do require a beverage package for the entirety of the event, including the a…" at bounding box center [332, 245] width 459 height 39
click at [319, 239] on p "We do require a beverage package for the entirety of the event, including the a…" at bounding box center [332, 245] width 459 height 39
click at [282, 238] on p "We do require a beverage package for the entirety of the event, including the a…" at bounding box center [332, 245] width 459 height 39
click at [128, 240] on em "bar hour" at bounding box center [139, 240] width 22 height 8
click at [468, 229] on p "We do require a beverage package for the entirety of the event, including the a…" at bounding box center [332, 245] width 459 height 39
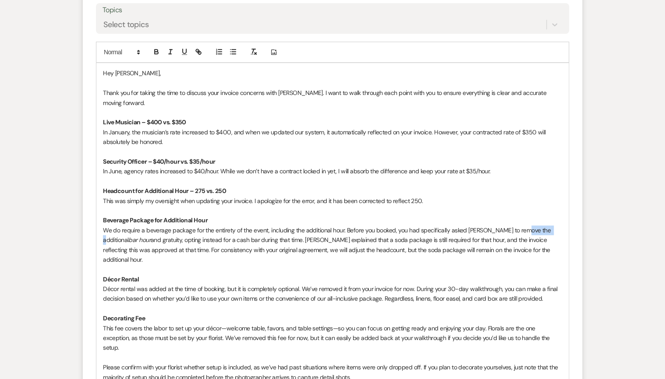
drag, startPoint x: 520, startPoint y: 230, endPoint x: 543, endPoint y: 230, distance: 22.3
click at [543, 230] on p "We do require a beverage package for the entirety of the event, including the a…" at bounding box center [332, 245] width 459 height 39
click at [151, 236] on em "bar hour" at bounding box center [139, 240] width 22 height 8
drag, startPoint x: 103, startPoint y: 238, endPoint x: 118, endPoint y: 236, distance: 15.0
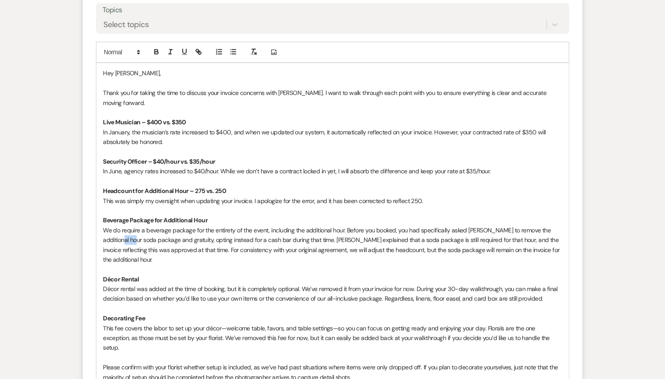
click at [118, 236] on p "We do require a beverage package for the entirety of the event, including the a…" at bounding box center [332, 245] width 459 height 39
click at [173, 239] on p "We do require a beverage package for the entirety of the event, including the a…" at bounding box center [332, 245] width 459 height 39
click at [163, 238] on p "We do require a beverage package for the entirety of the event, including the a…" at bounding box center [332, 245] width 459 height 39
click at [335, 238] on p "We do require a beverage package for the entirety of the event, including the a…" at bounding box center [332, 245] width 459 height 39
click at [382, 238] on p "We do require a beverage package for the entirety of the event, including the a…" at bounding box center [332, 245] width 459 height 39
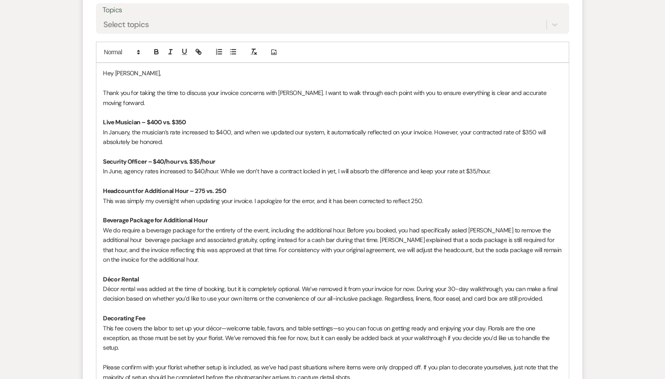
click at [437, 238] on p "We do require a beverage package for the entirety of the event, including the a…" at bounding box center [332, 245] width 459 height 39
click at [438, 238] on p "We do require a beverage package for the entirety of the event, including the a…" at bounding box center [332, 245] width 459 height 39
click at [180, 248] on p "We do require a beverage package for the entirety of the event, including the a…" at bounding box center [332, 245] width 459 height 39
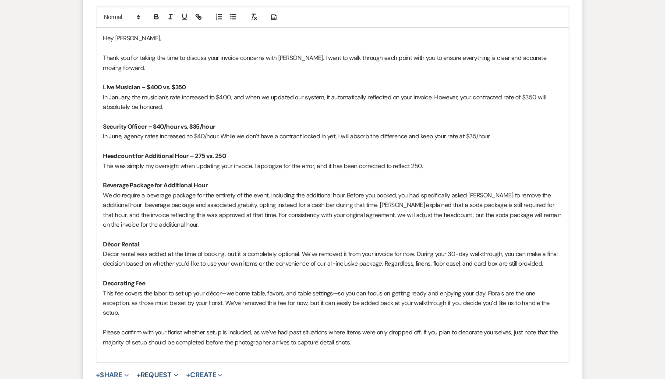
click at [256, 255] on p "Décor rental was added at the time of booking, but it is completely optional. W…" at bounding box center [332, 259] width 459 height 20
click at [403, 214] on p "We do require a beverage package for the entirety of the event, including the a…" at bounding box center [332, 209] width 459 height 39
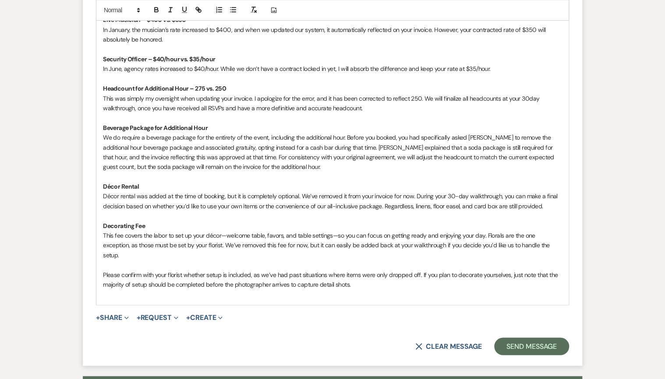
scroll to position [525, 0]
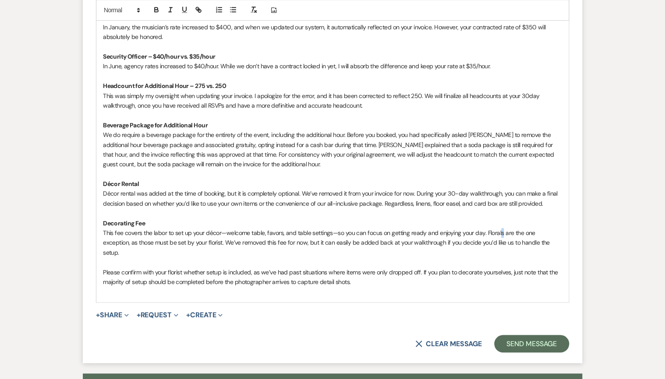
click at [499, 233] on p "This fee covers the labor to set up your décor—welcome table, favors, and table…" at bounding box center [332, 242] width 459 height 29
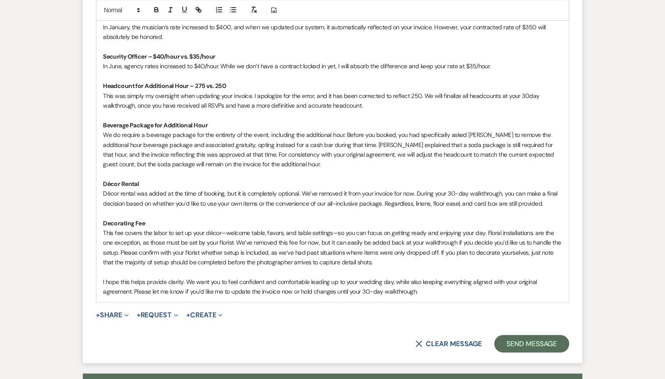
click at [354, 280] on p "I hope this helps provide clarity. We want you to feel confident and comfortabl…" at bounding box center [332, 287] width 459 height 20
click at [437, 282] on p "I hope this helps provide clarity. We want you to feel confident and comfortabl…" at bounding box center [332, 287] width 459 height 20
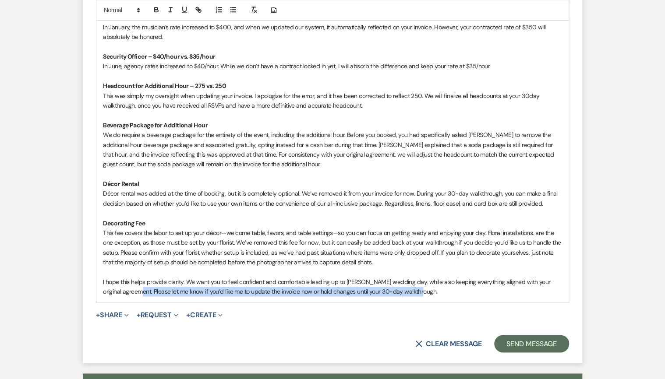
drag, startPoint x: 134, startPoint y: 290, endPoint x: 421, endPoint y: 294, distance: 286.8
click at [421, 294] on p "I hope this helps provide clarity. We want you to feel confident and comfortabl…" at bounding box center [332, 287] width 459 height 20
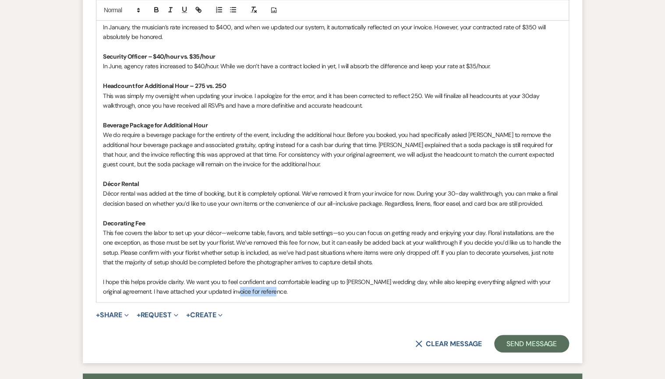
drag, startPoint x: 276, startPoint y: 290, endPoint x: 231, endPoint y: 296, distance: 45.5
click at [231, 296] on div "Hey [PERSON_NAME], Thank you for taking the time to discuss your invoice concer…" at bounding box center [332, 130] width 472 height 344
drag, startPoint x: 229, startPoint y: 292, endPoint x: 134, endPoint y: 293, distance: 95.5
click at [134, 293] on p "I hope this helps provide clarity. We want you to feel confident and comfortabl…" at bounding box center [332, 287] width 459 height 20
click at [99, 281] on div "Hey [PERSON_NAME], Thank you for taking the time to discuss your invoice concer…" at bounding box center [332, 130] width 472 height 344
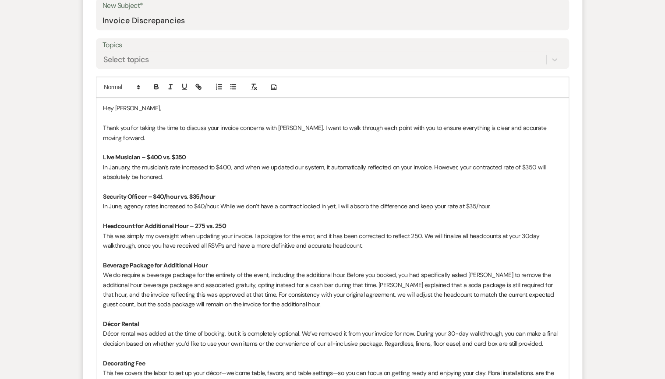
scroll to position [596, 0]
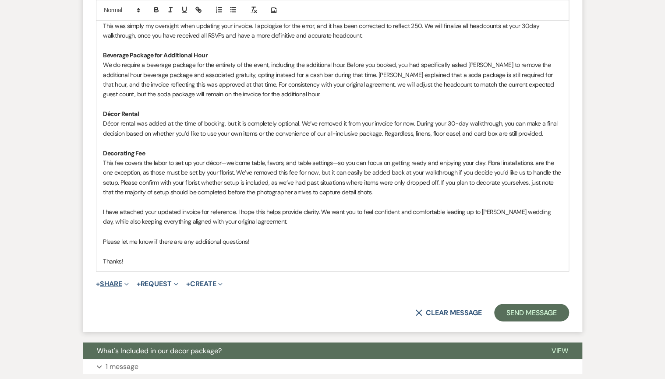
click at [104, 283] on button "+ Share Expand" at bounding box center [112, 283] width 33 height 7
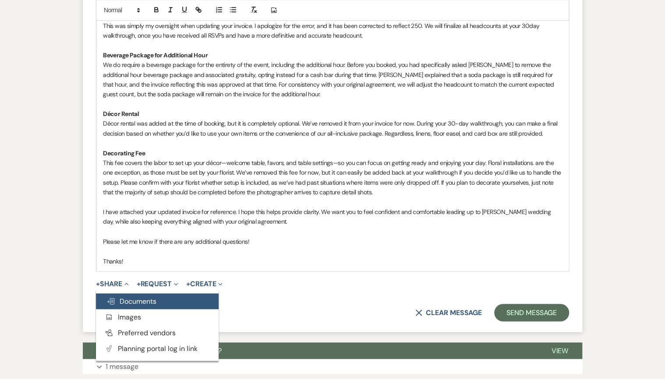
click at [116, 298] on span "Doc Upload Documents" at bounding box center [131, 300] width 50 height 9
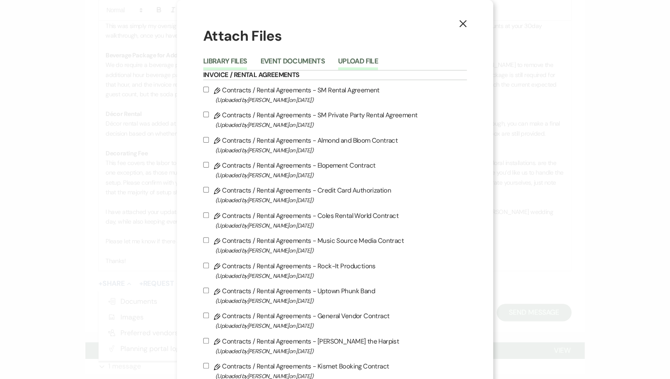
click at [367, 63] on button "Upload File" at bounding box center [358, 64] width 40 height 12
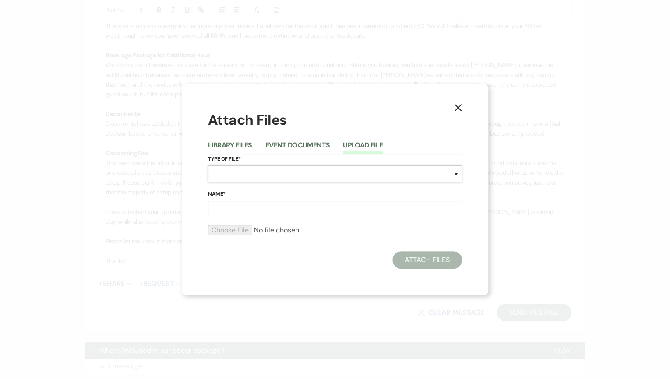
click at [250, 172] on select "Special Event Insurance Vendor Certificate of Insurance Contracts / Rental Agre…" at bounding box center [335, 174] width 254 height 17
select select "22"
click at [208, 166] on select "Special Event Insurance Vendor Certificate of Insurance Contracts / Rental Agre…" at bounding box center [335, 174] width 254 height 17
click at [244, 212] on input "Name*" at bounding box center [335, 209] width 254 height 17
type input "Invoice 2769"
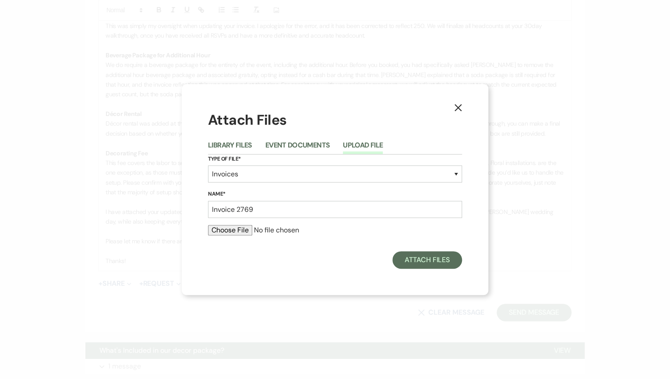
click at [226, 233] on input "file" at bounding box center [335, 230] width 254 height 11
type input "C:\fakepath\Invoice 2769.pdf"
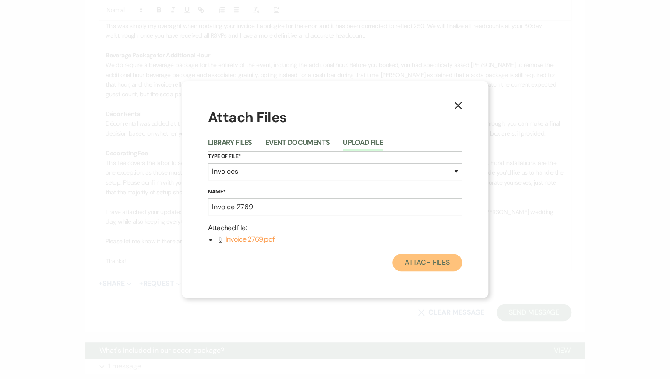
click at [433, 258] on button "Attach Files" at bounding box center [427, 263] width 70 height 18
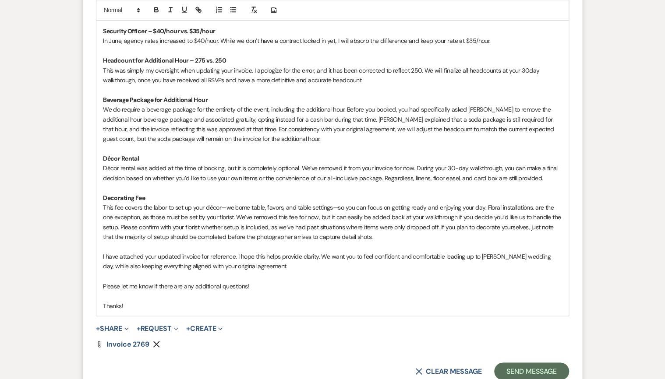
scroll to position [560, 0]
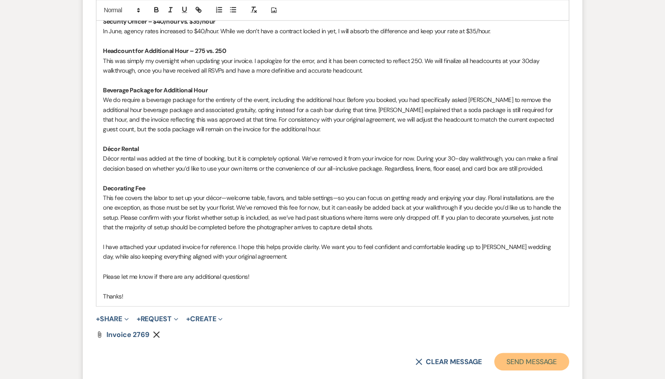
click at [534, 361] on button "Send Message" at bounding box center [531, 362] width 75 height 18
